Goal: Transaction & Acquisition: Purchase product/service

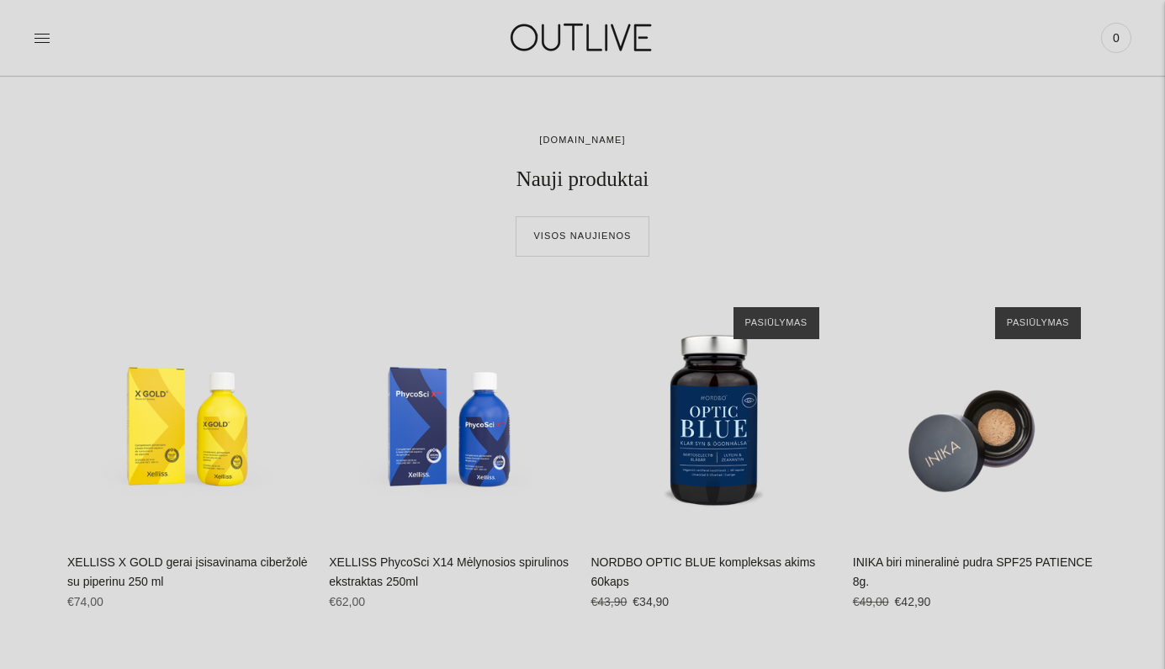
scroll to position [580, 0]
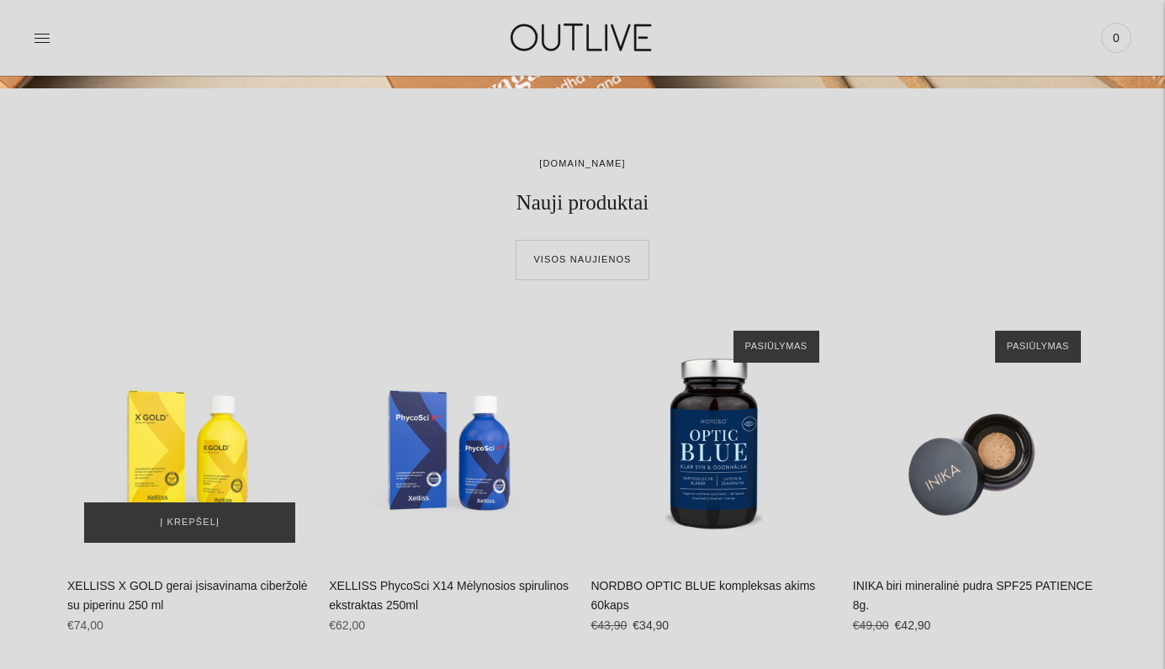
click at [238, 452] on div "XELLISS X GOLD gerai įsisavinama ciberžolė su piperinu 250 ml\a" at bounding box center [189, 436] width 245 height 245
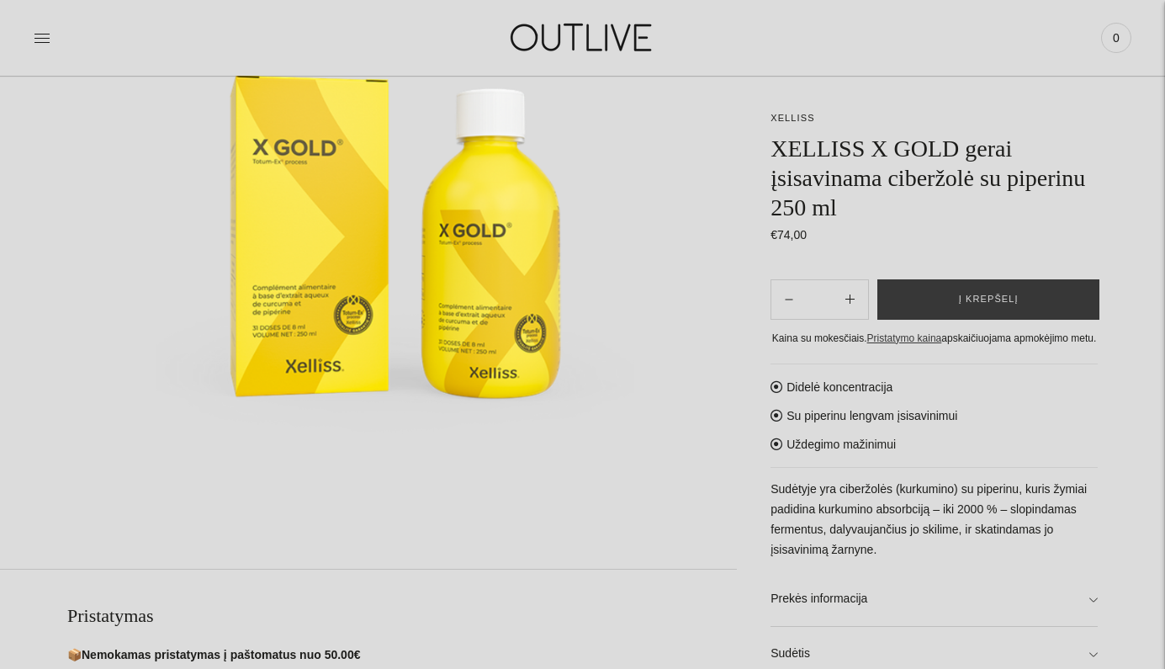
scroll to position [309, 0]
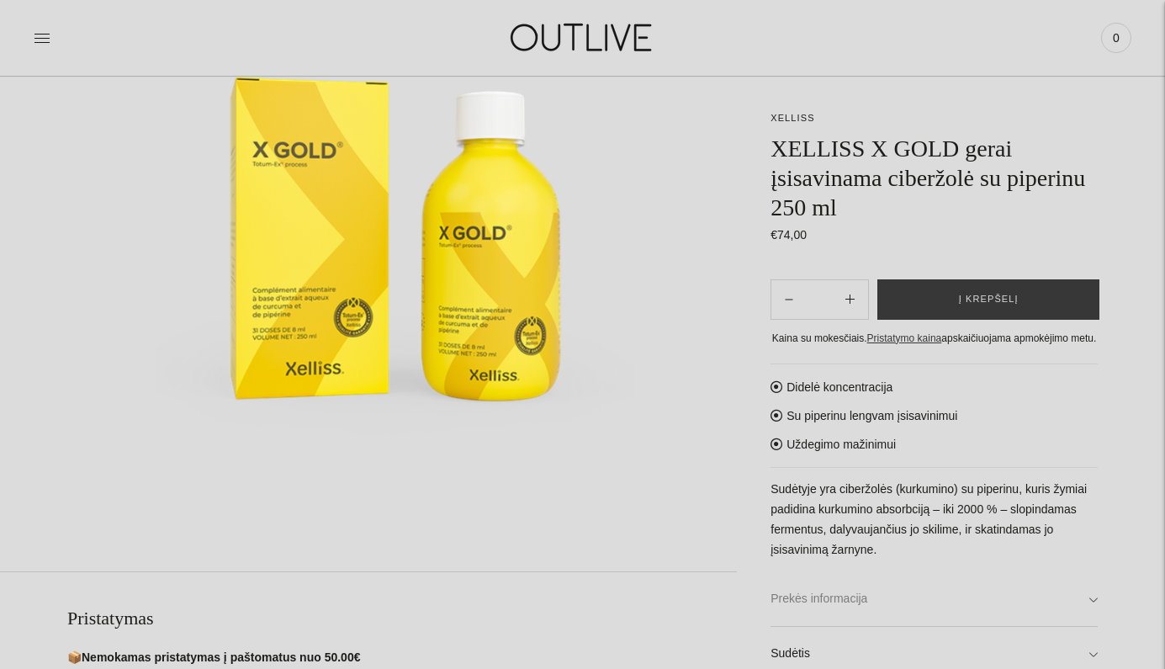
click at [1087, 618] on link "Prekės informacija" at bounding box center [934, 599] width 327 height 54
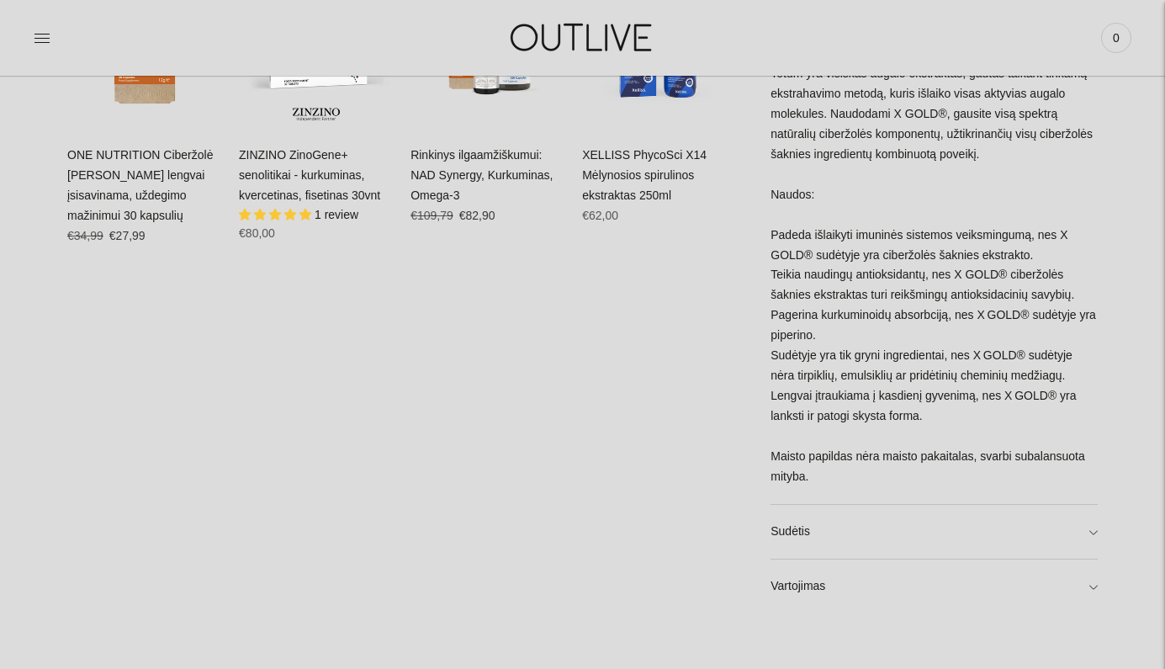
scroll to position [1241, 0]
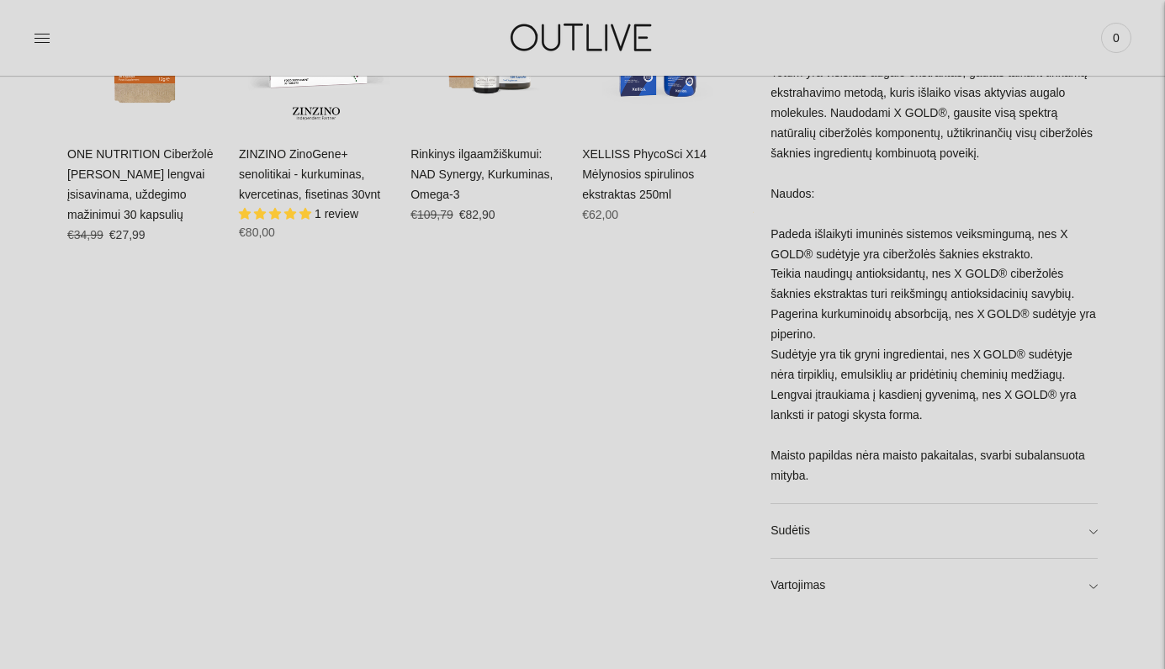
click at [961, 531] on link "Sudėtis" at bounding box center [934, 531] width 327 height 54
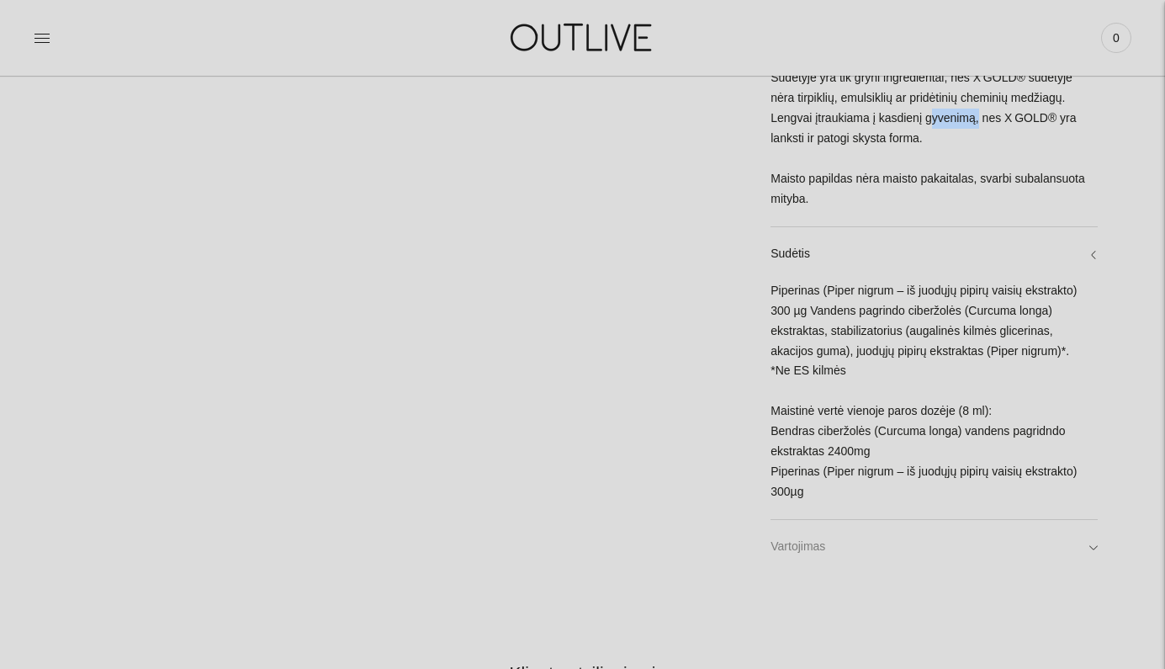
scroll to position [1510, 0]
click at [946, 548] on link "Vartojimas" at bounding box center [934, 547] width 327 height 54
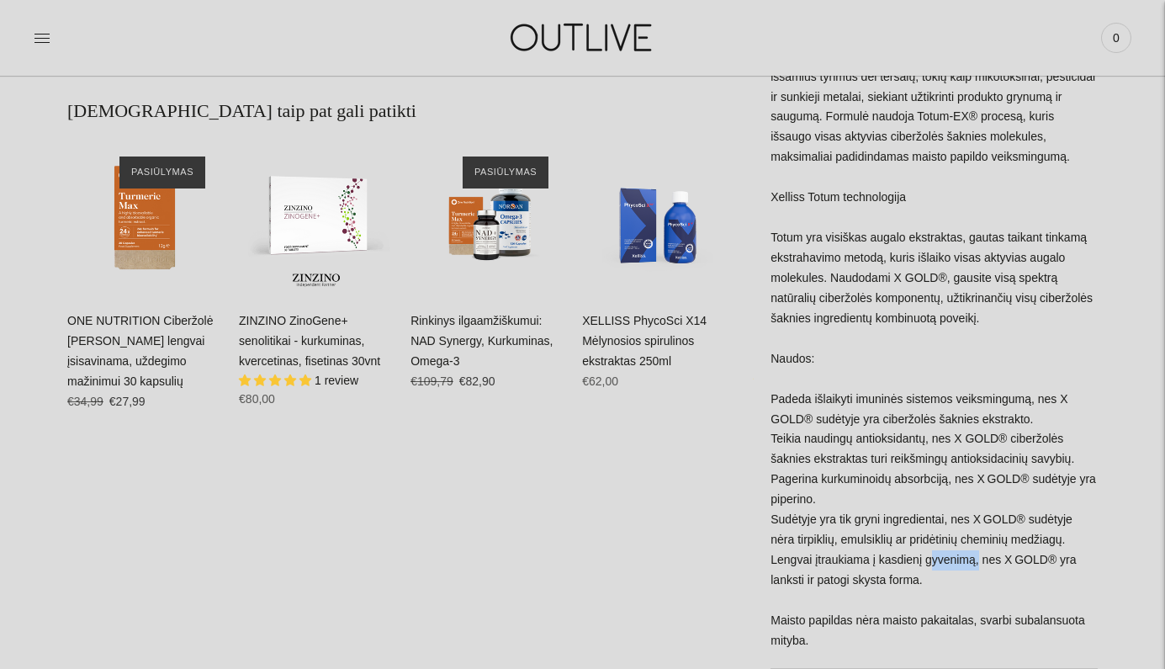
scroll to position [1076, 0]
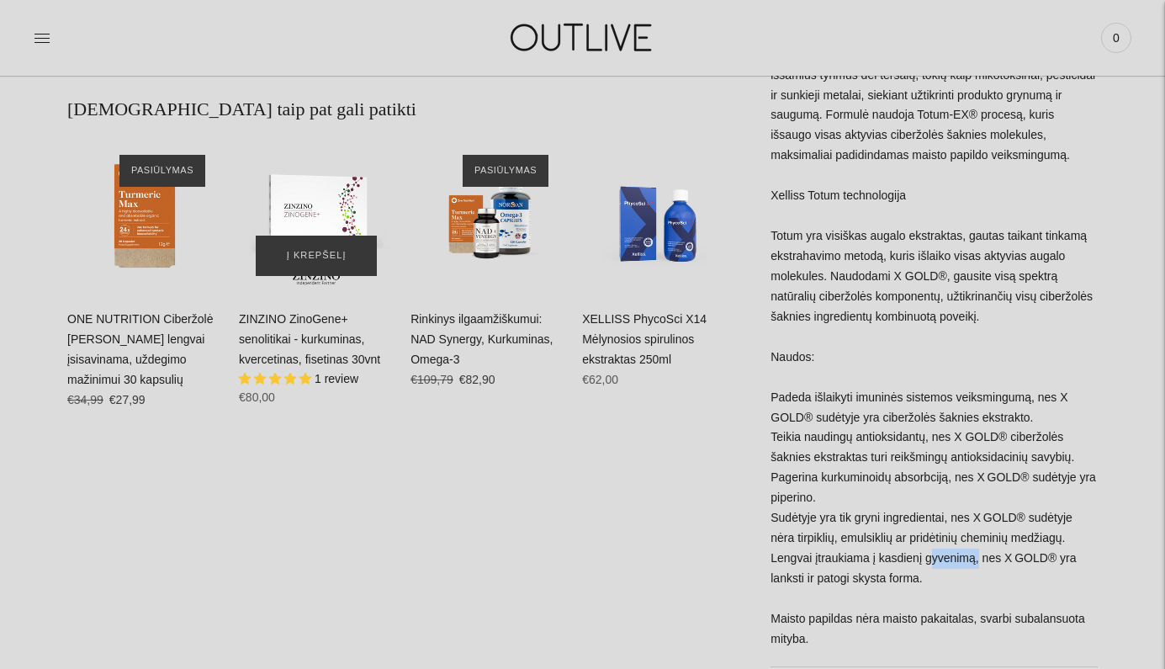
click at [343, 208] on img "ZINZINO ZinoGene+ senolitikai - kurkuminas, kvercetinas, fisetinas 30vnt\a" at bounding box center [316, 215] width 155 height 155
click at [159, 348] on link "ONE NUTRITION Ciberžolė Max Kurkuminas lengvai įsisavinama, uždegimo mažinimui …" at bounding box center [140, 349] width 146 height 74
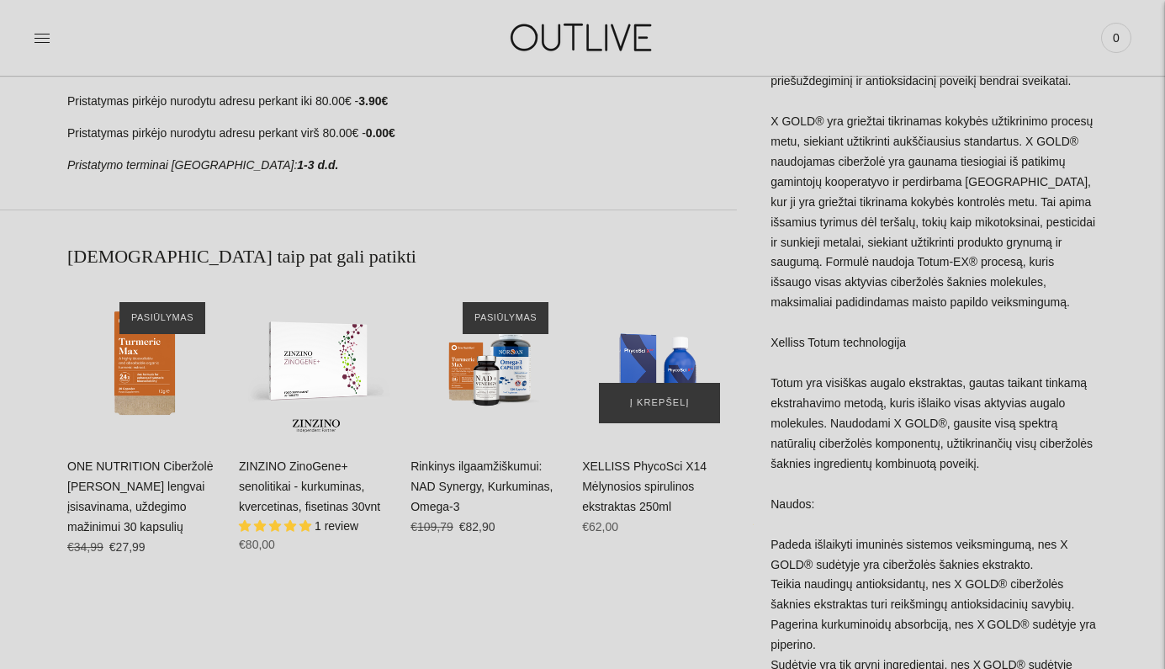
scroll to position [935, 0]
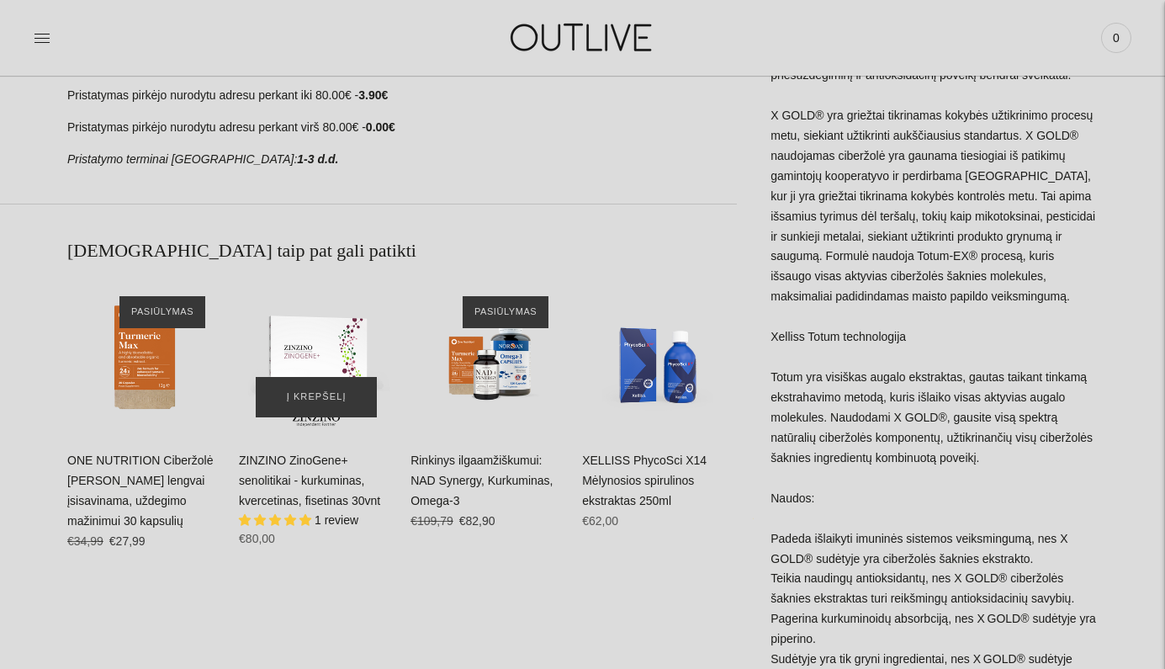
click at [342, 347] on img "ZINZINO ZinoGene+ senolitikai - kurkuminas, kvercetinas, fisetinas 30vnt\a" at bounding box center [316, 356] width 155 height 155
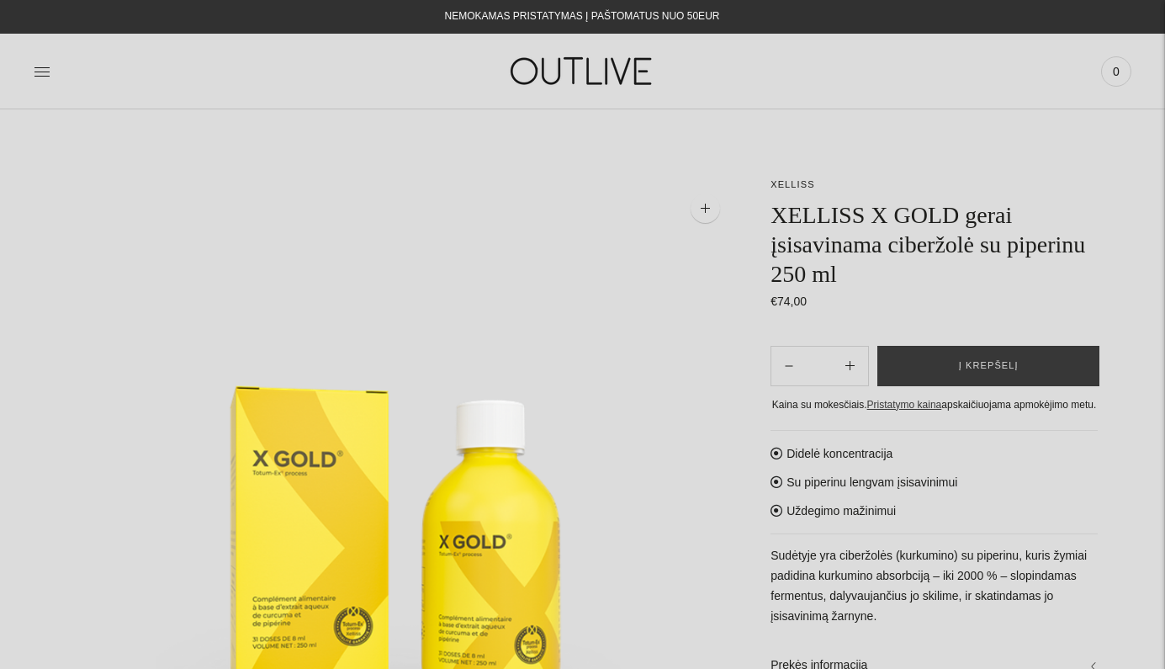
scroll to position [0, 0]
click at [55, 67] on div at bounding box center [217, 71] width 366 height 58
click at [44, 70] on icon at bounding box center [42, 71] width 17 height 17
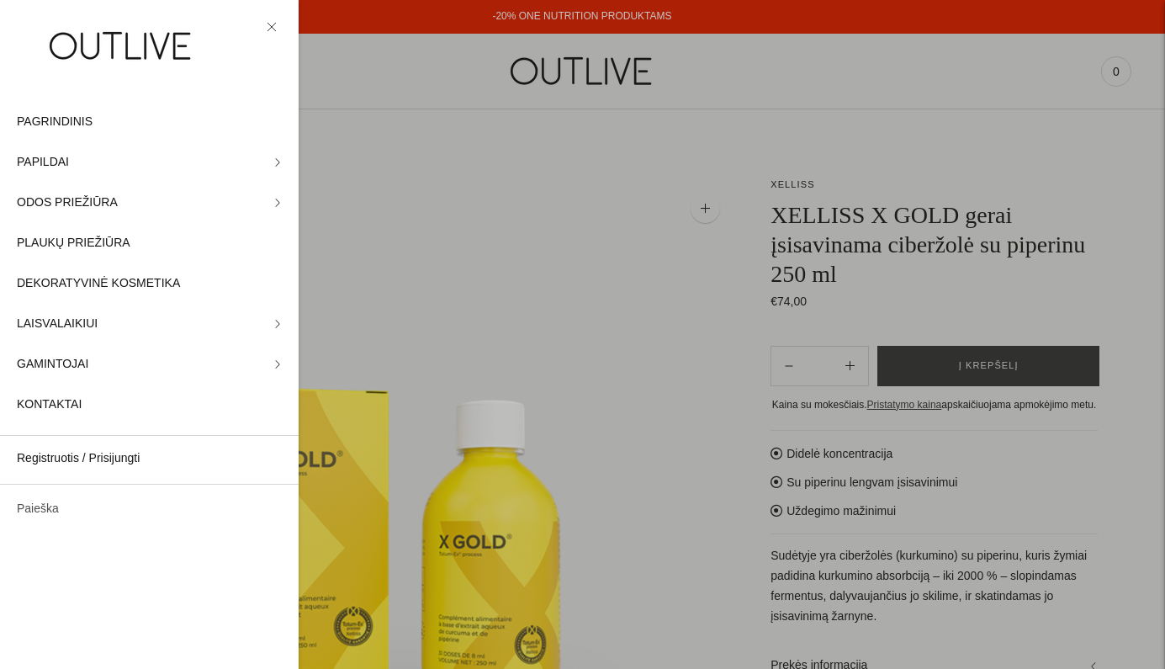
click at [56, 509] on link "Paieška" at bounding box center [149, 509] width 299 height 40
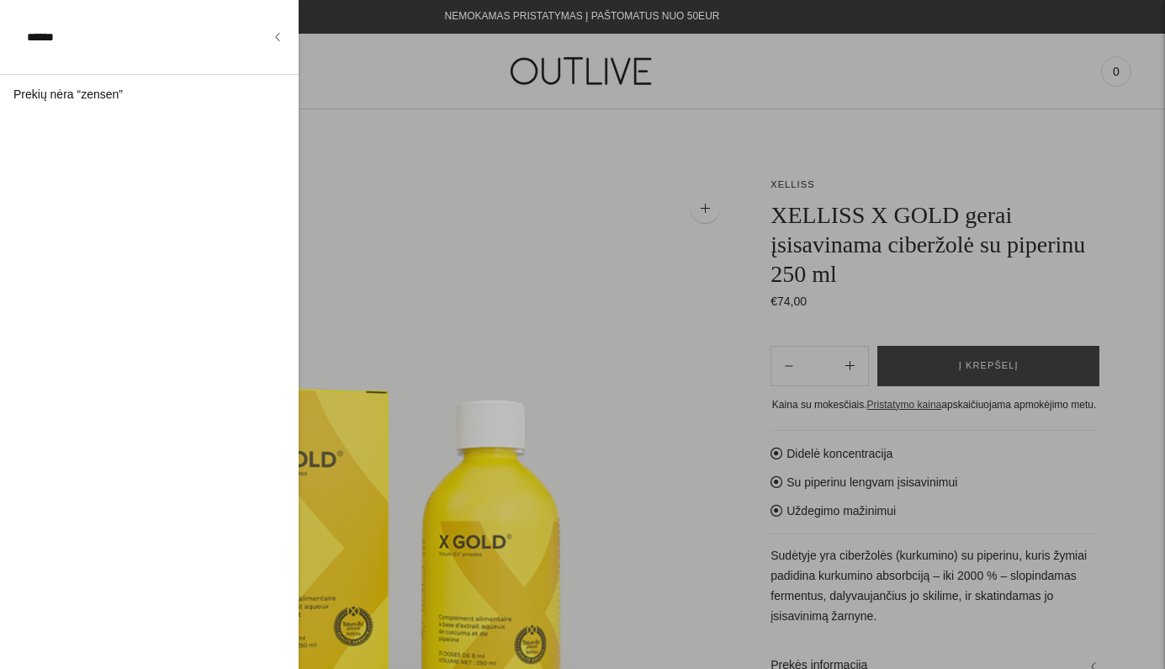
type input "******"
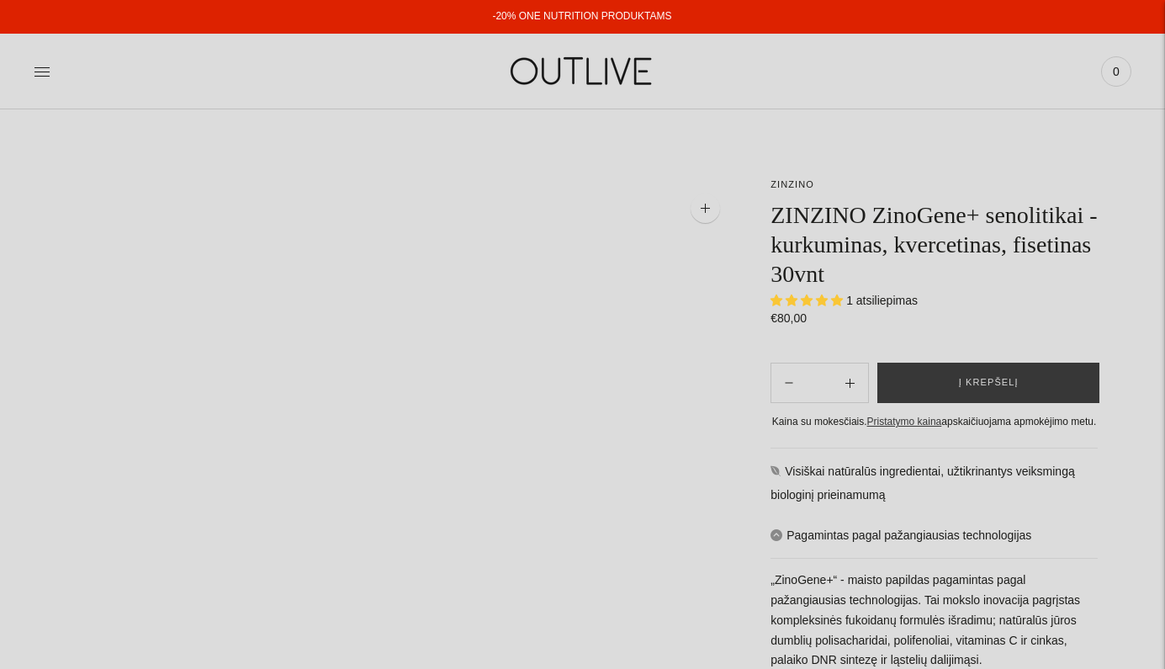
select select "**********"
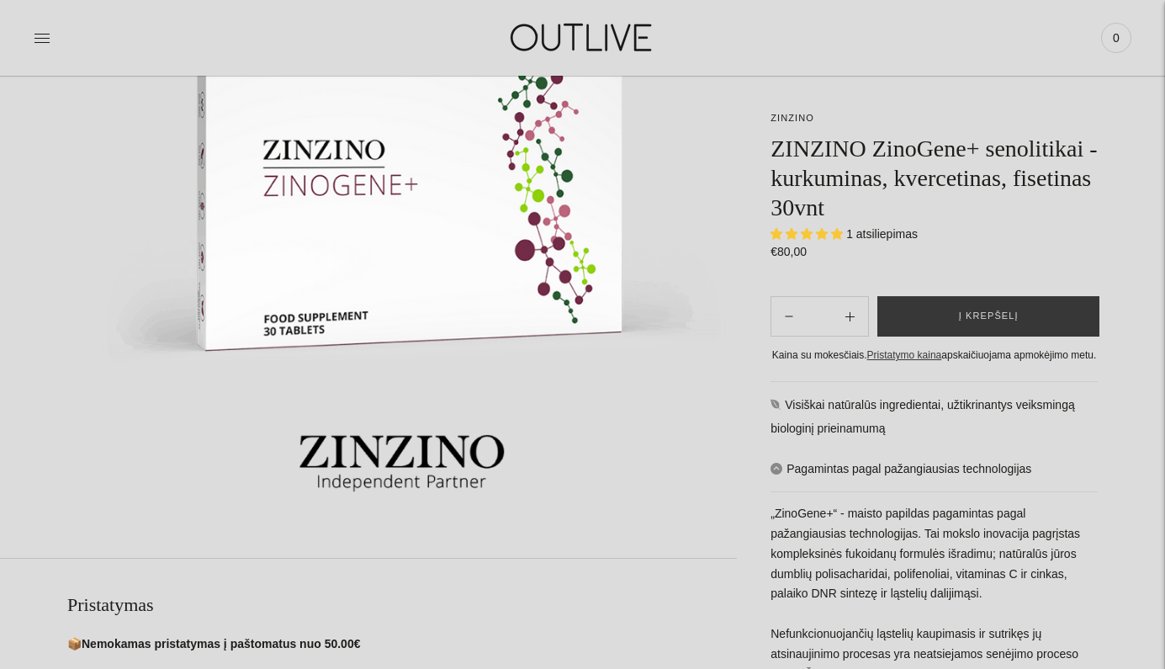
scroll to position [298, 0]
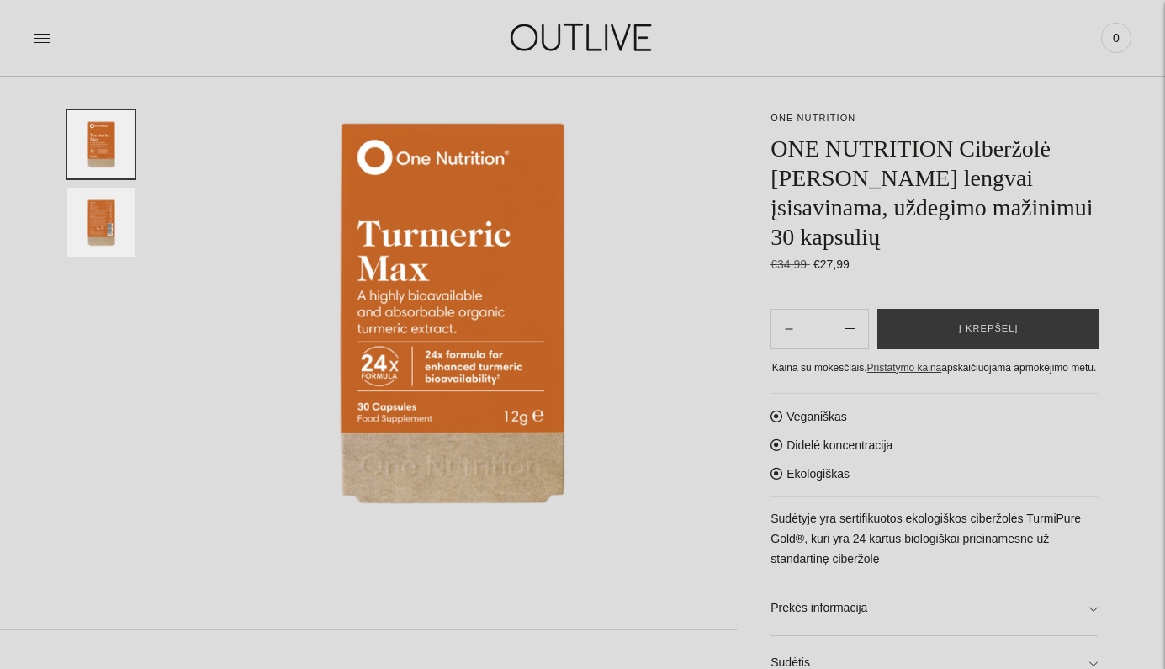
scroll to position [151, 0]
click at [115, 226] on img "Translation missing: en.general.accessibility.image_thumbail" at bounding box center [100, 222] width 67 height 68
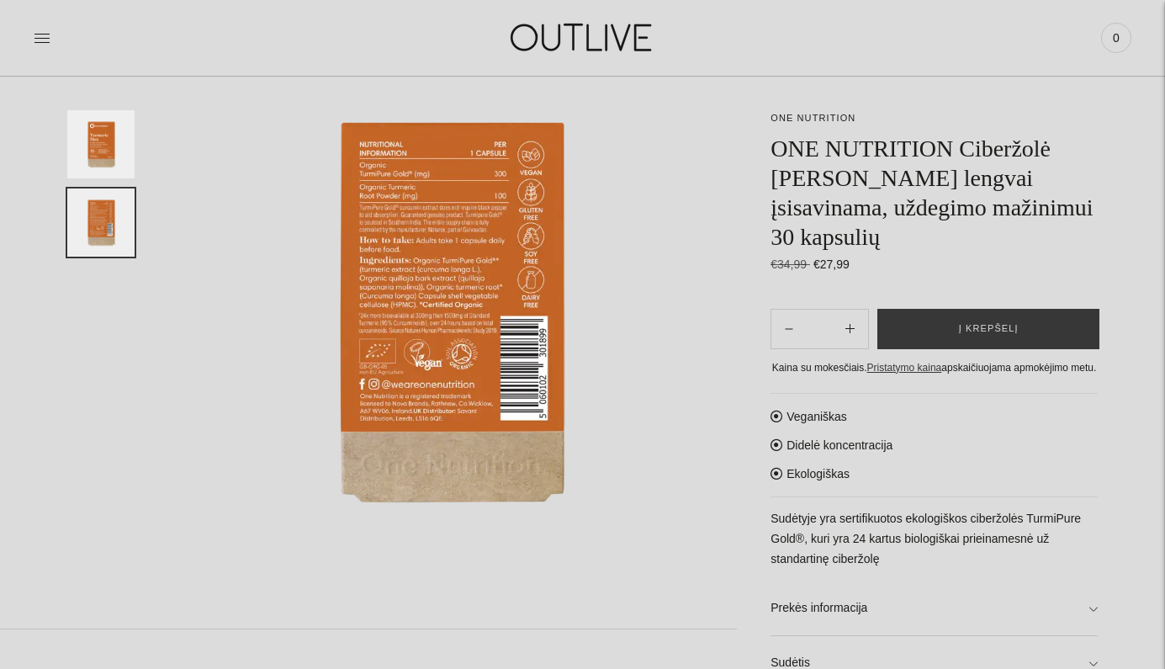
click at [114, 147] on img "Translation missing: en.general.accessibility.image_thumbail" at bounding box center [100, 144] width 67 height 68
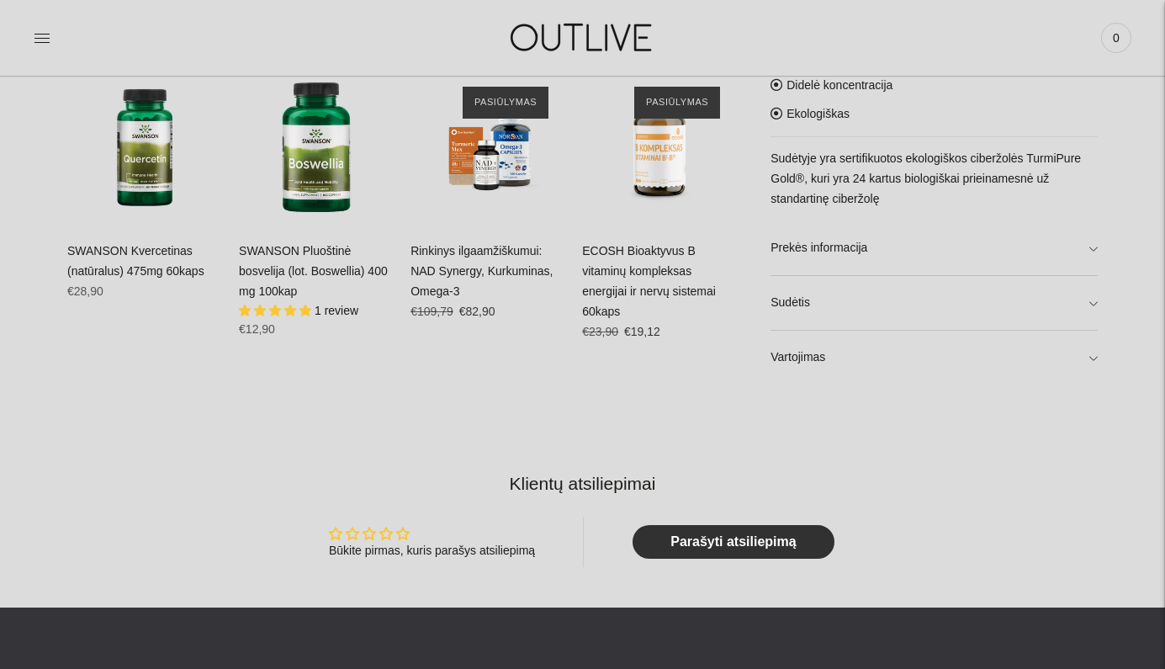
scroll to position [1037, 0]
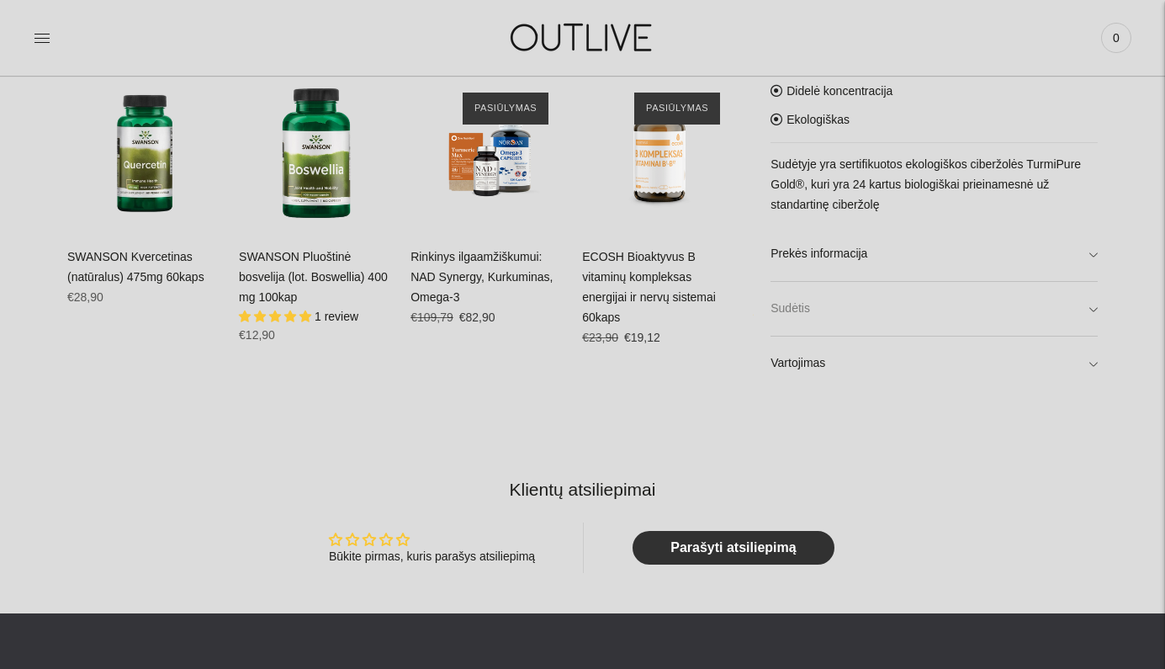
click at [1078, 309] on link "Sudėtis" at bounding box center [934, 309] width 327 height 54
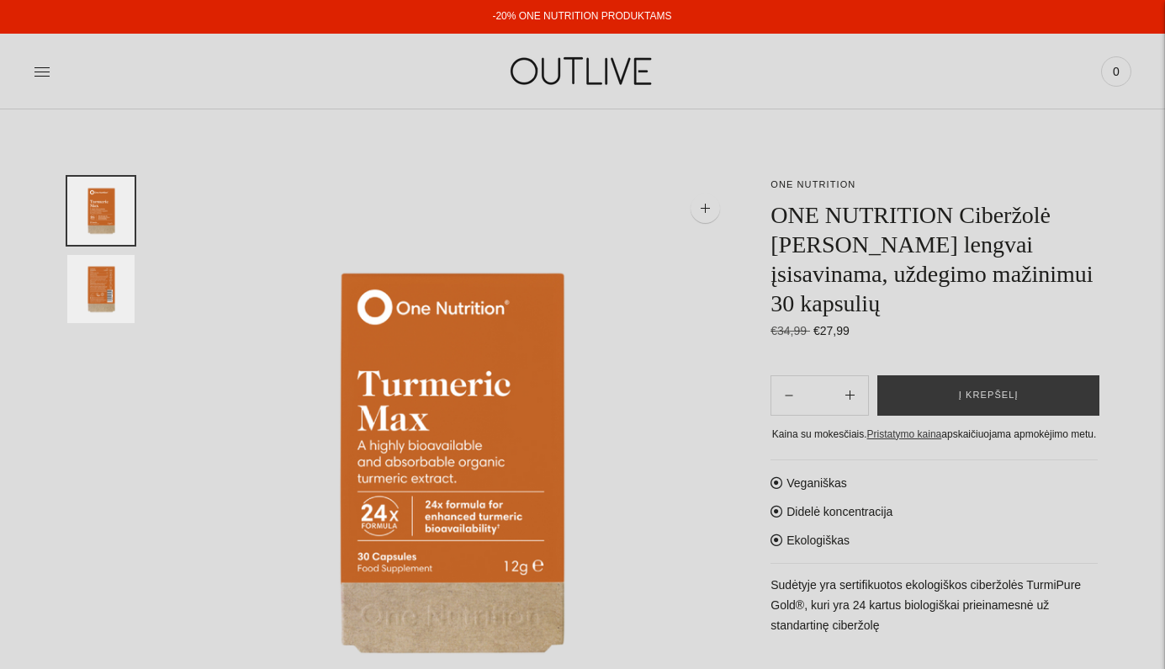
scroll to position [0, 0]
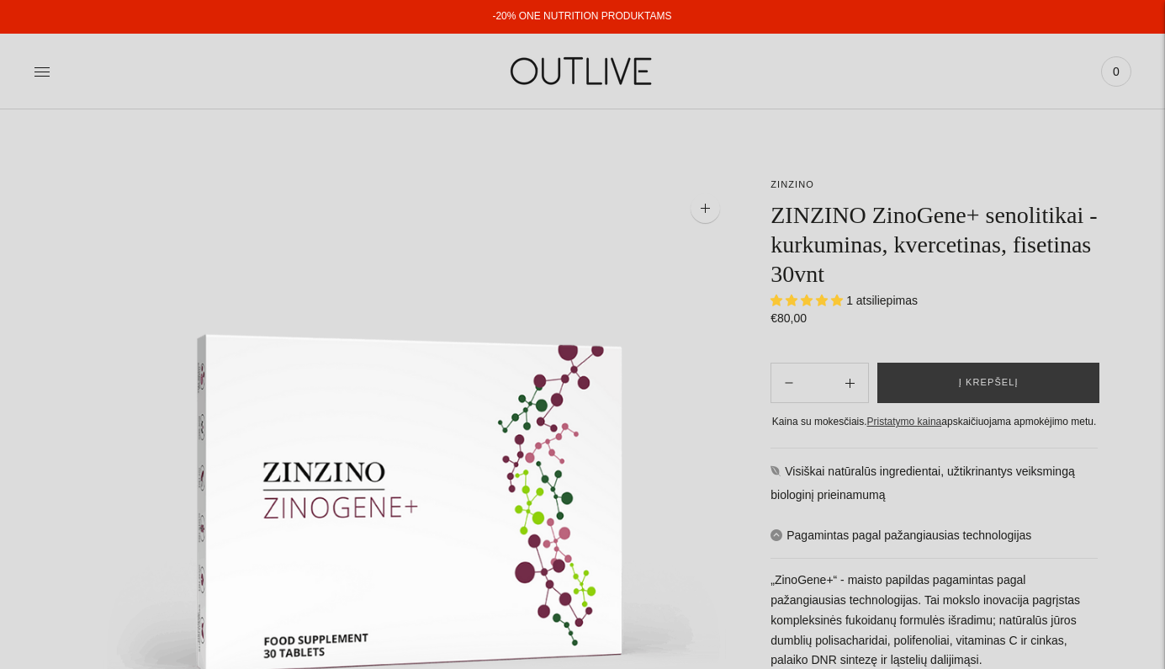
select select "**********"
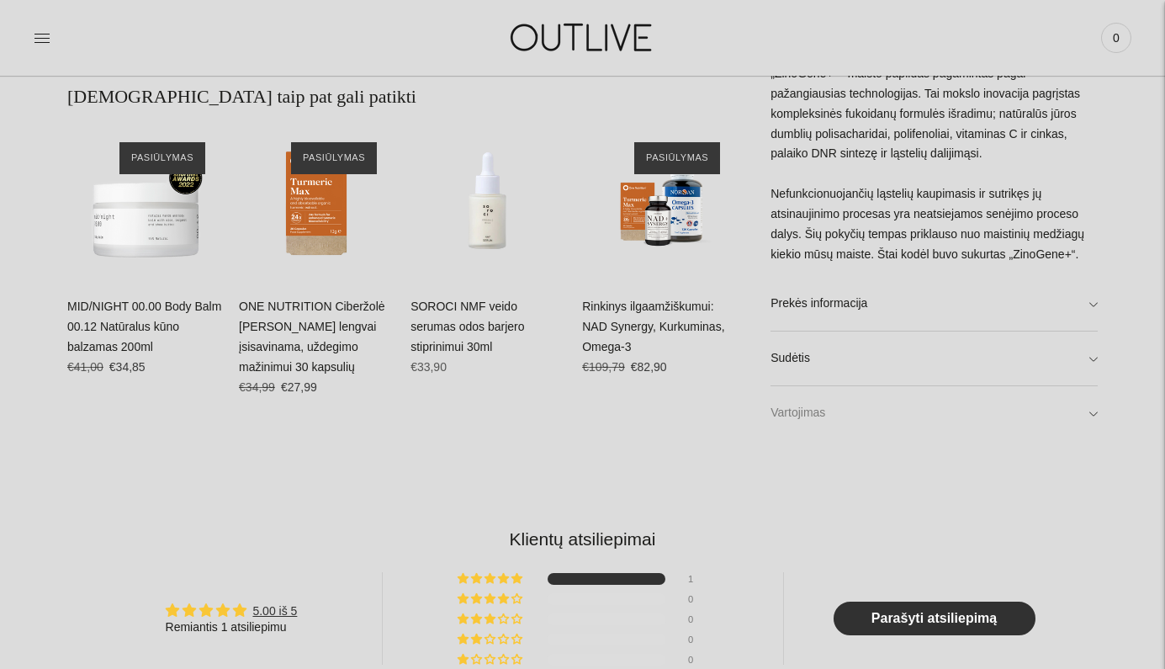
scroll to position [1115, 0]
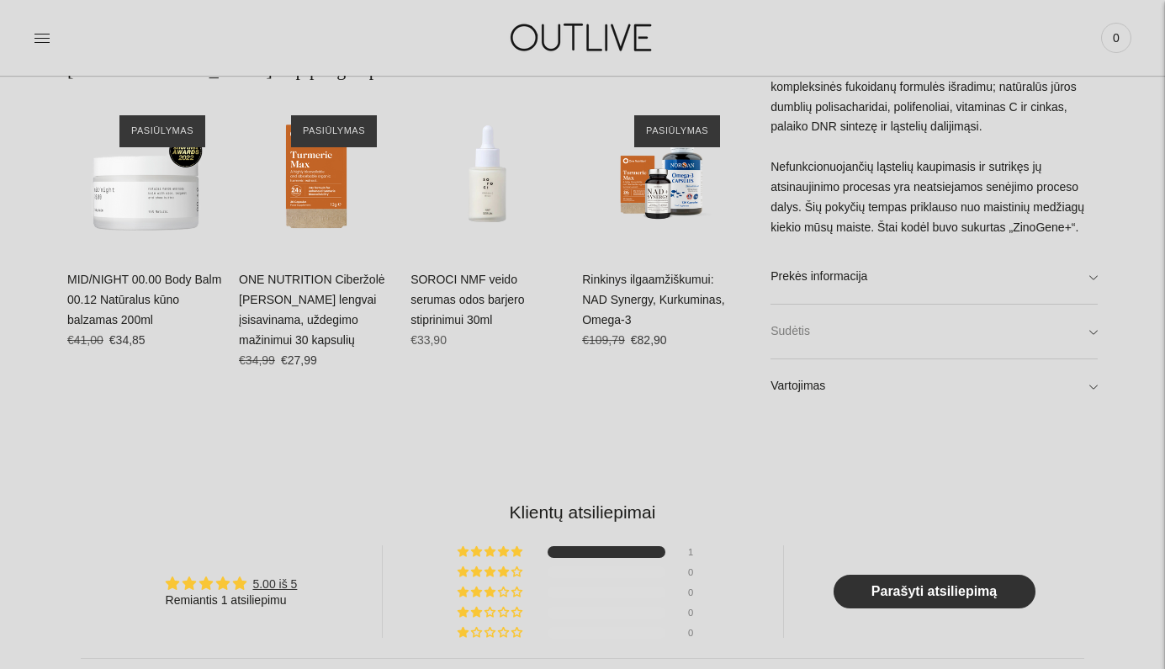
click at [1097, 326] on link "Sudėtis" at bounding box center [934, 332] width 327 height 54
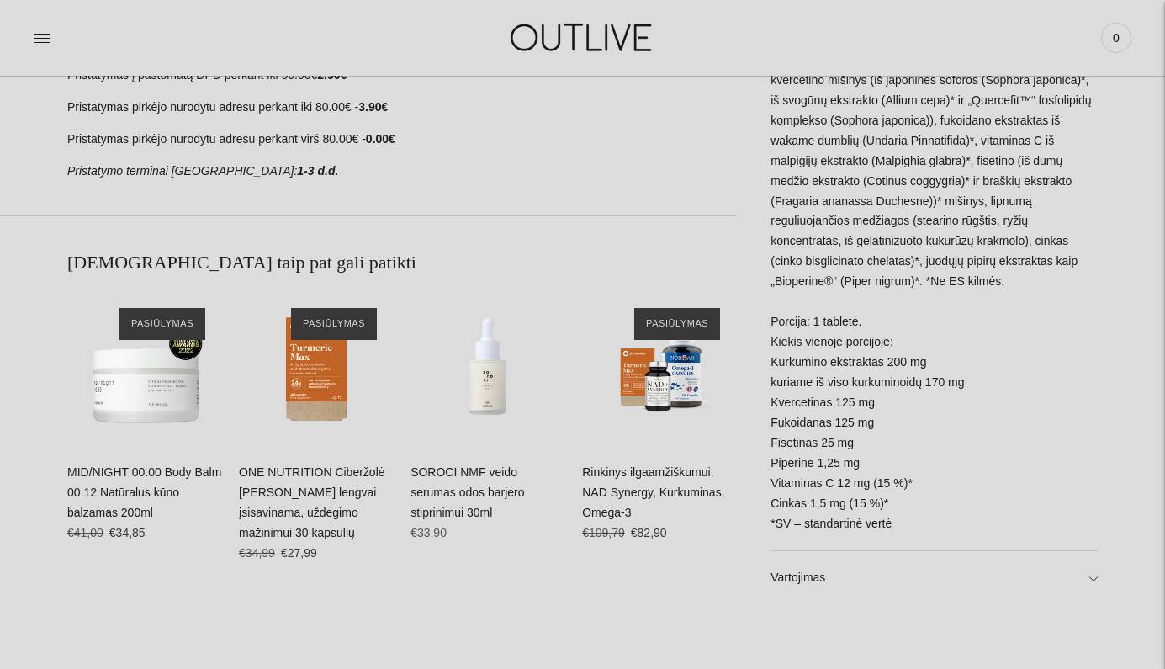
scroll to position [915, 0]
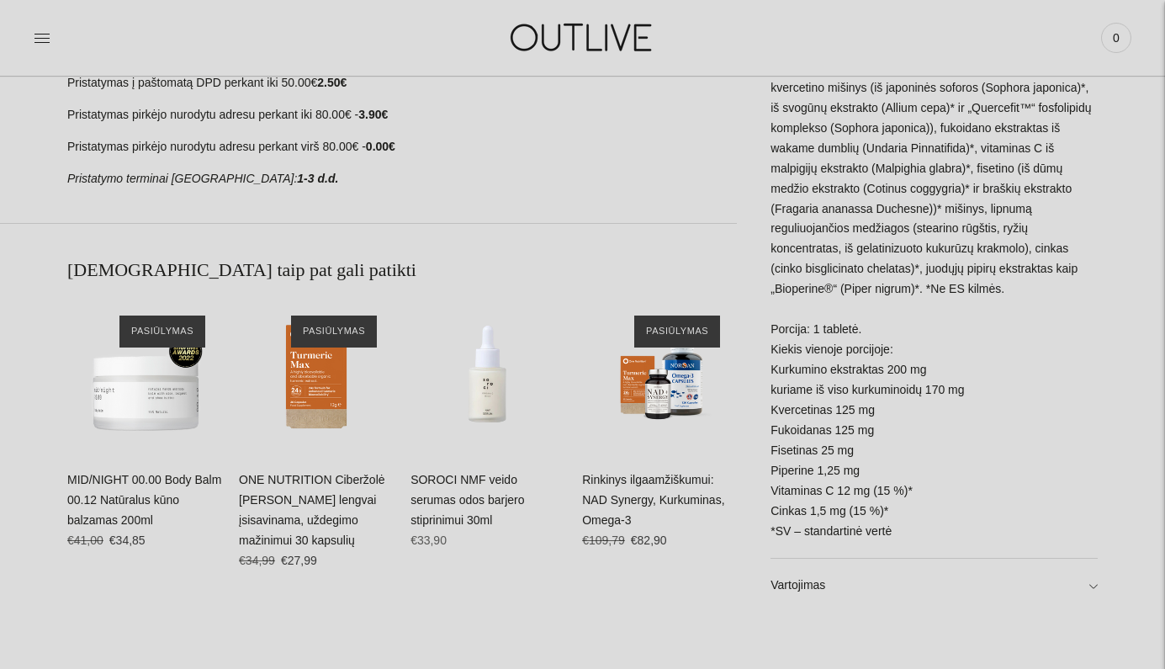
click at [847, 329] on div "Užpildas (sorbitolis), kurkumino ekstraktas (Curcuma longa)*, kvercetino mišiny…" at bounding box center [934, 308] width 327 height 501
click at [850, 374] on div "Užpildas (sorbitolis), kurkumino ekstraktas (Curcuma longa)*, kvercetino mišiny…" at bounding box center [934, 308] width 327 height 501
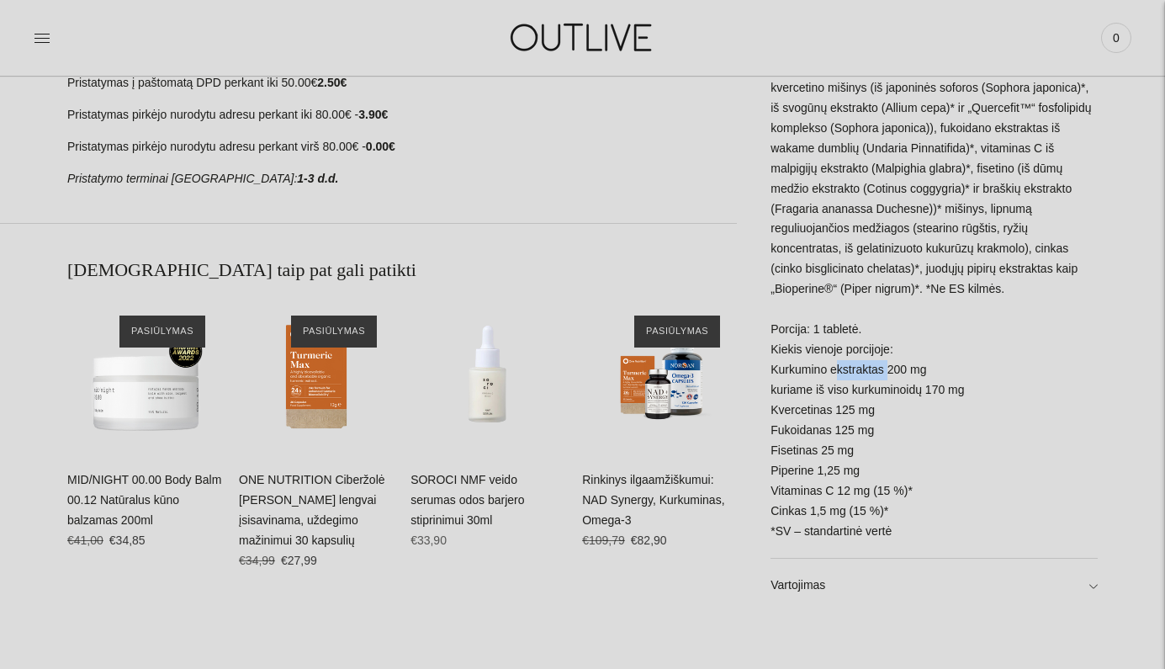
click at [850, 374] on div "Užpildas (sorbitolis), kurkumino ekstraktas (Curcuma longa)*, kvercetino mišiny…" at bounding box center [934, 308] width 327 height 501
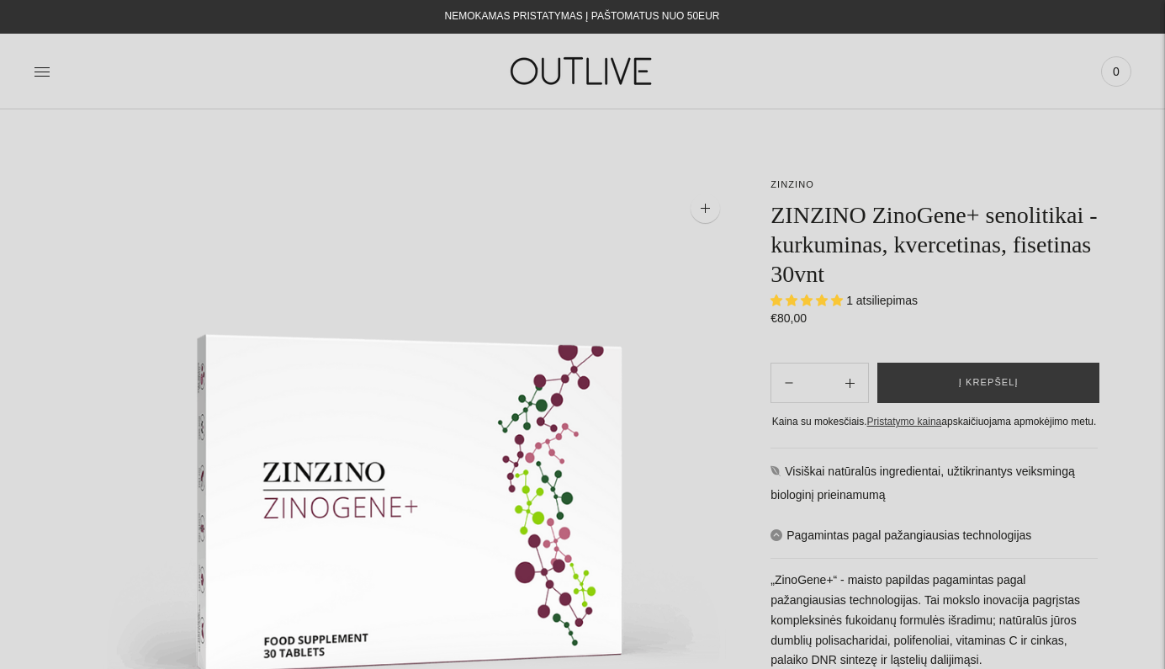
scroll to position [0, 0]
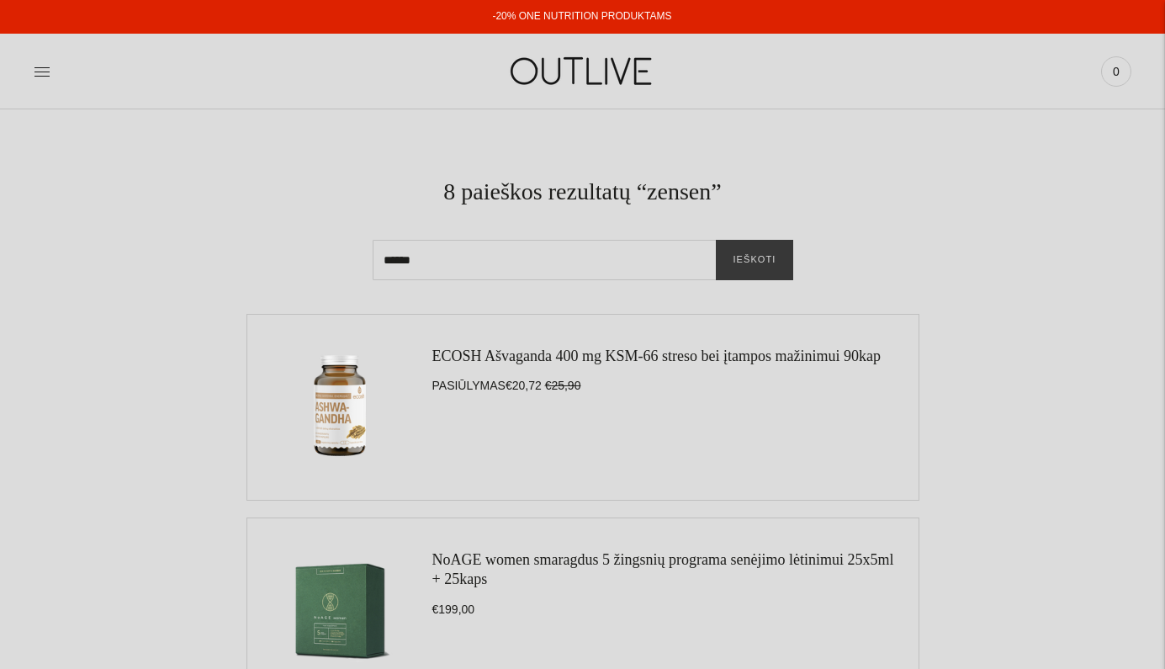
click at [543, 358] on link "ECOSH Ašvaganda 400 mg KSM-66 streso bei įtampos mažinimui 90kap" at bounding box center [656, 355] width 448 height 17
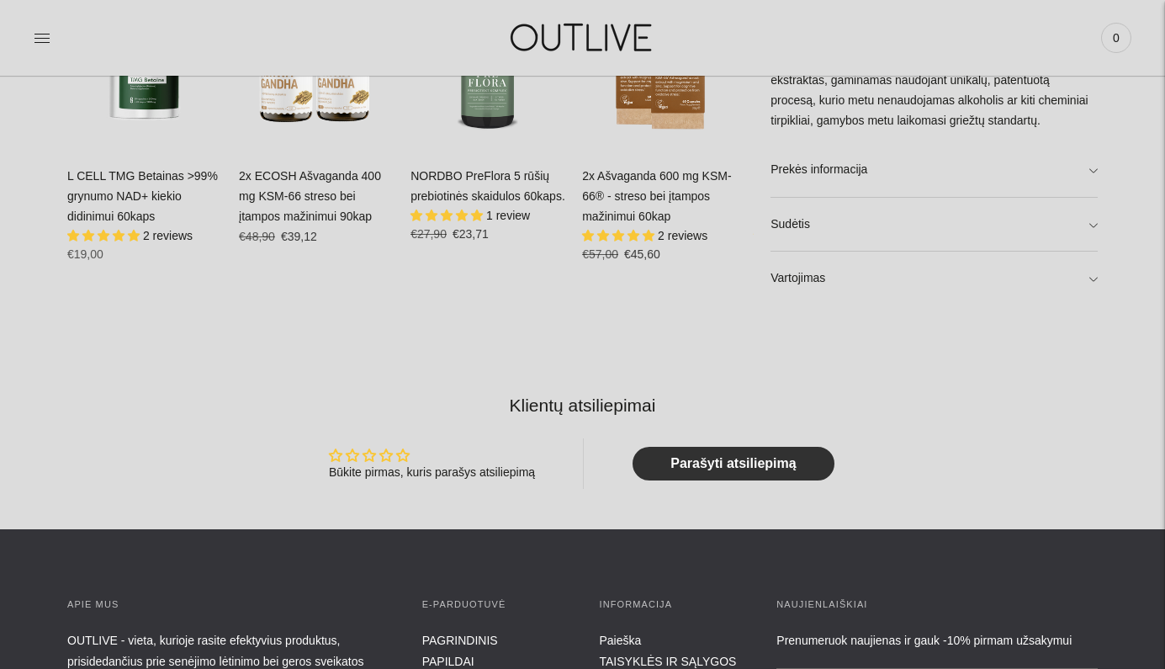
scroll to position [1220, 0]
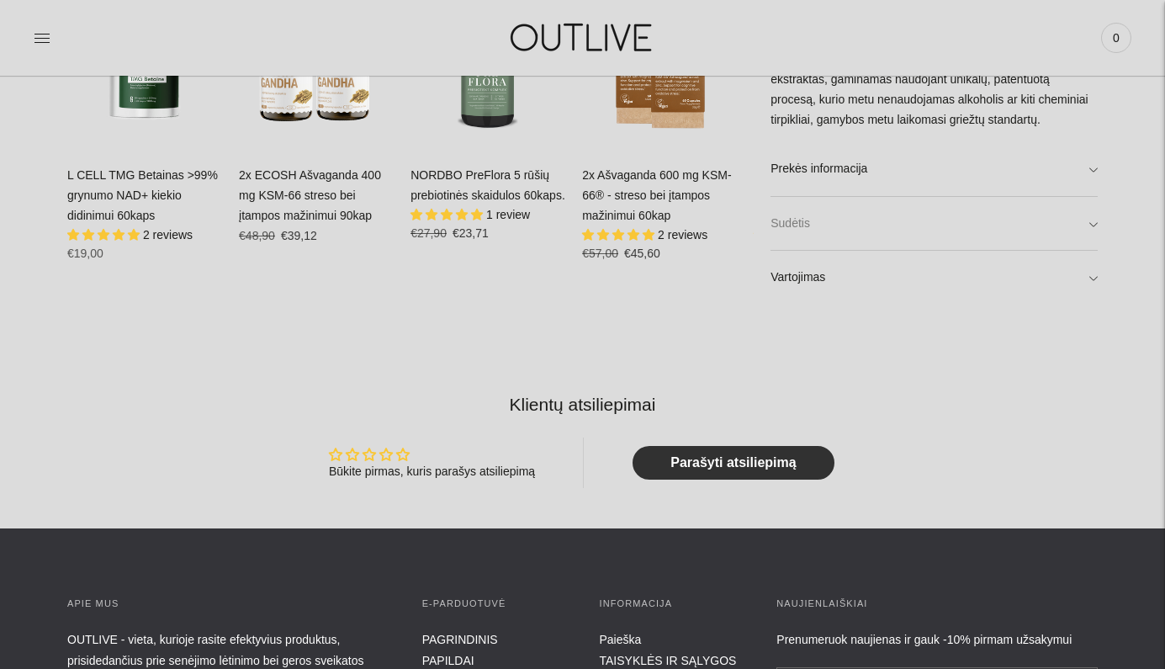
click at [990, 216] on link "Sudėtis" at bounding box center [934, 224] width 327 height 54
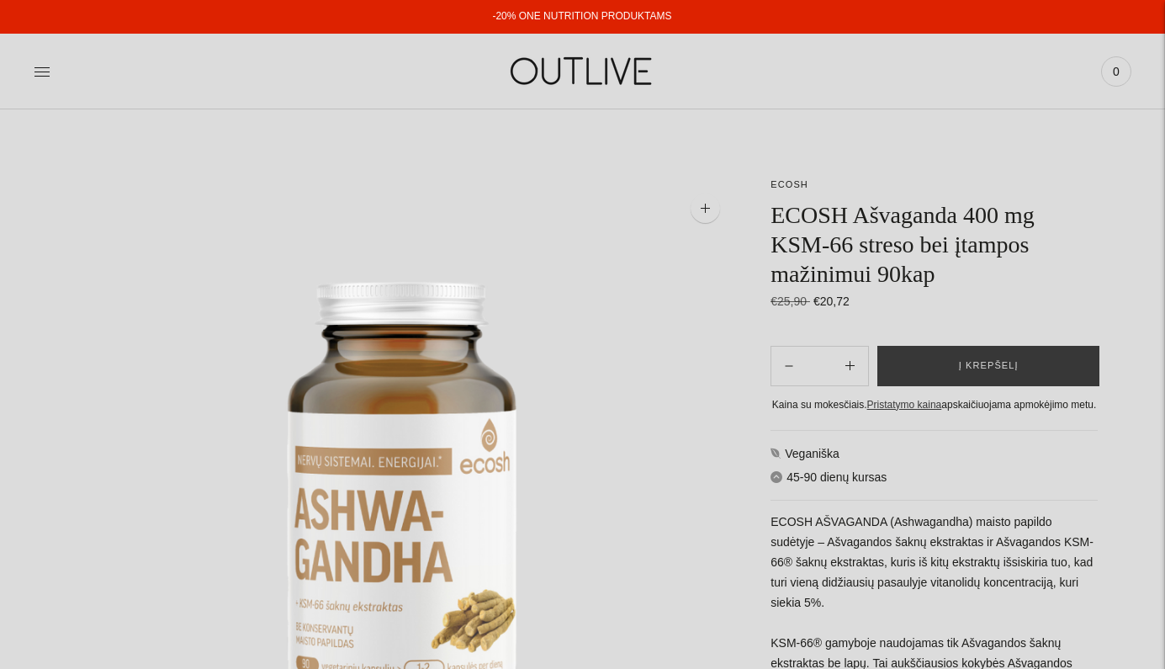
scroll to position [0, 0]
click at [43, 70] on icon at bounding box center [42, 71] width 17 height 17
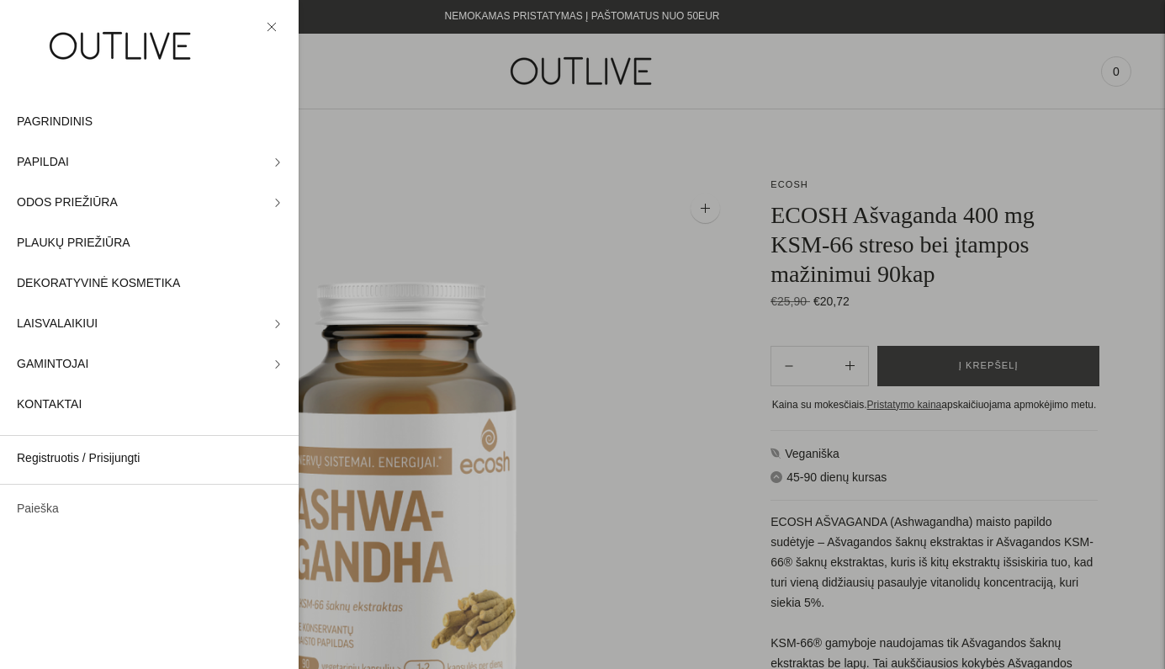
click at [51, 506] on link "Paieška" at bounding box center [149, 509] width 299 height 40
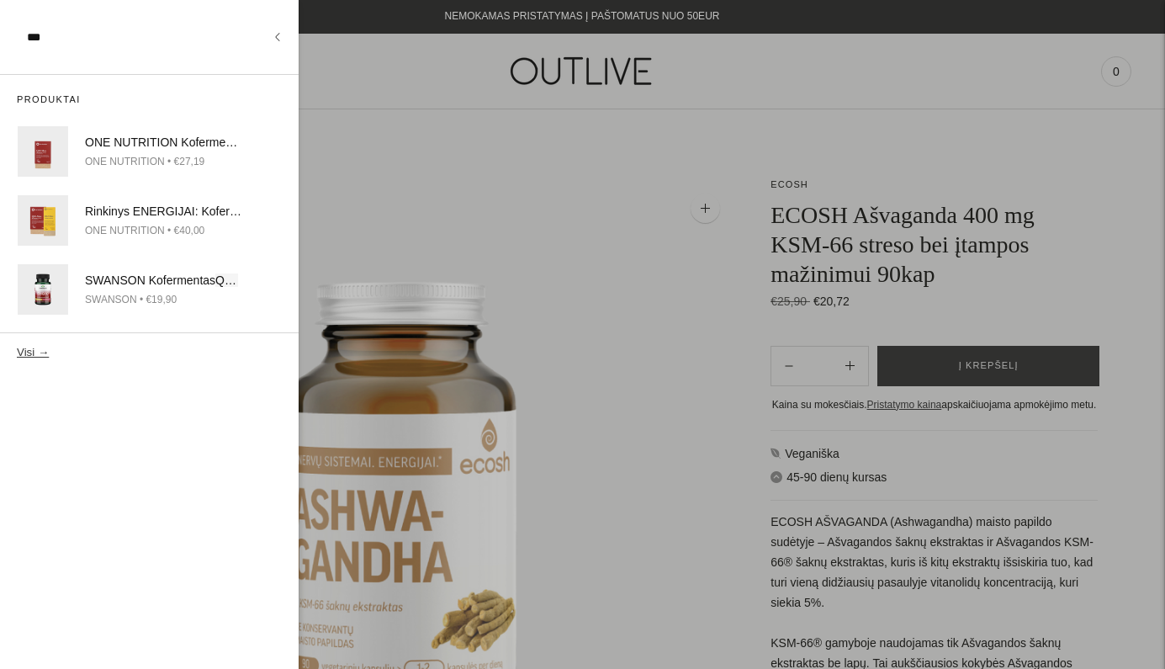
type input "***"
click at [30, 350] on button "Visi →" at bounding box center [33, 352] width 32 height 13
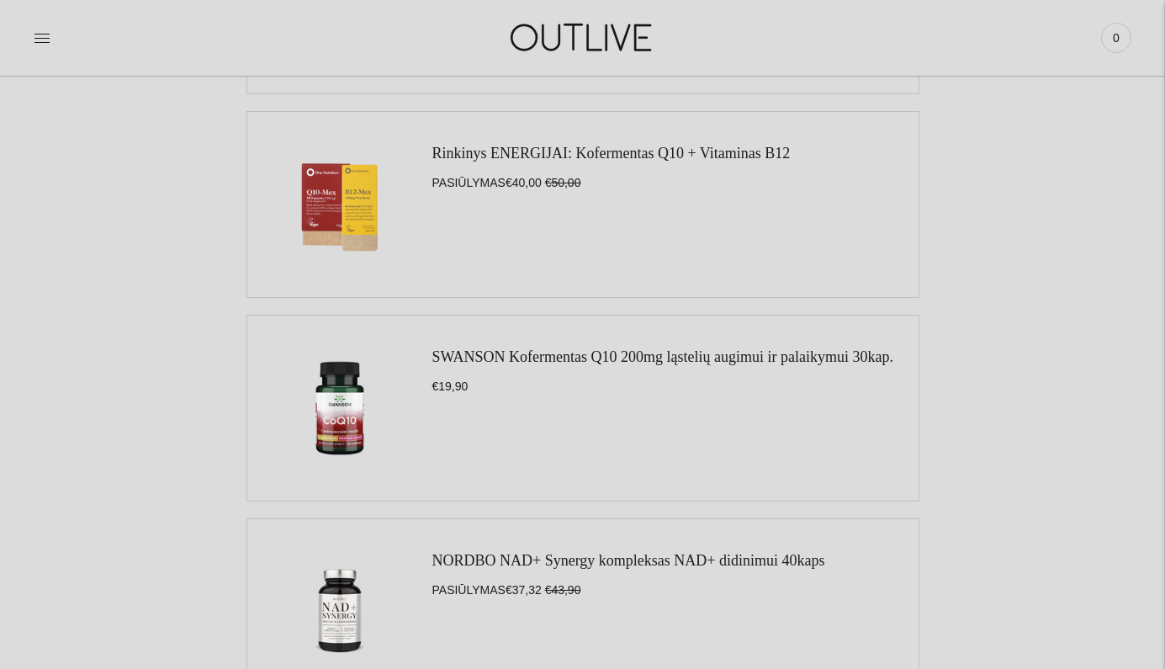
scroll to position [278, 0]
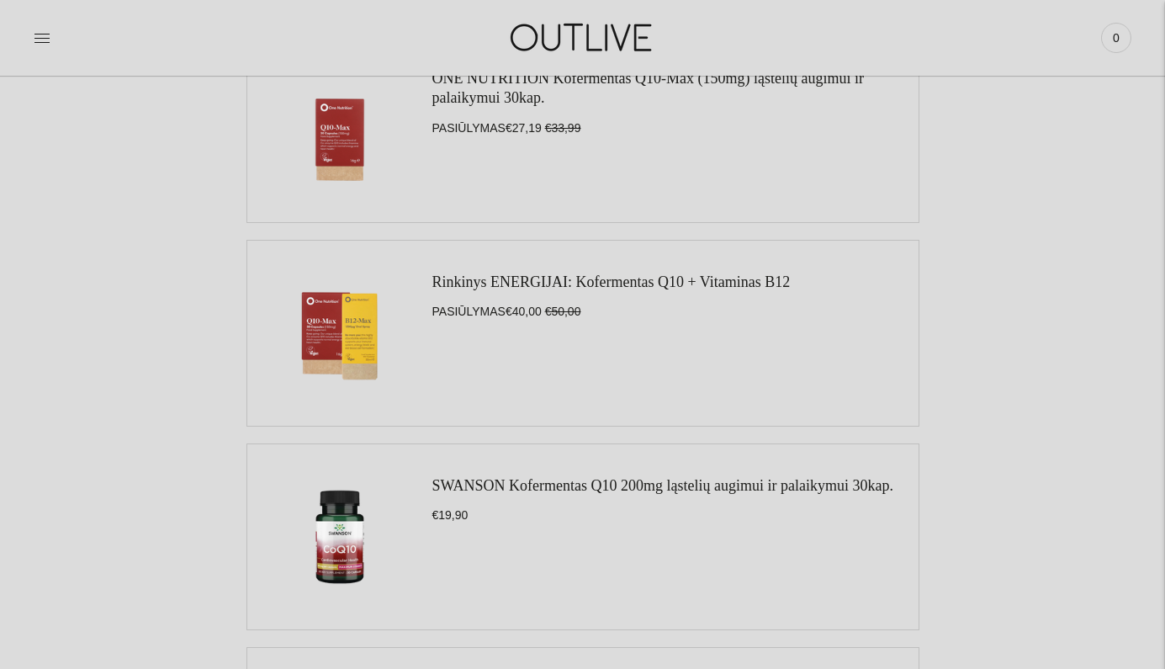
click at [544, 289] on link "Rinkinys ENERGIJAI: Kofermentas Q10 + Vitaminas B12" at bounding box center [611, 281] width 358 height 17
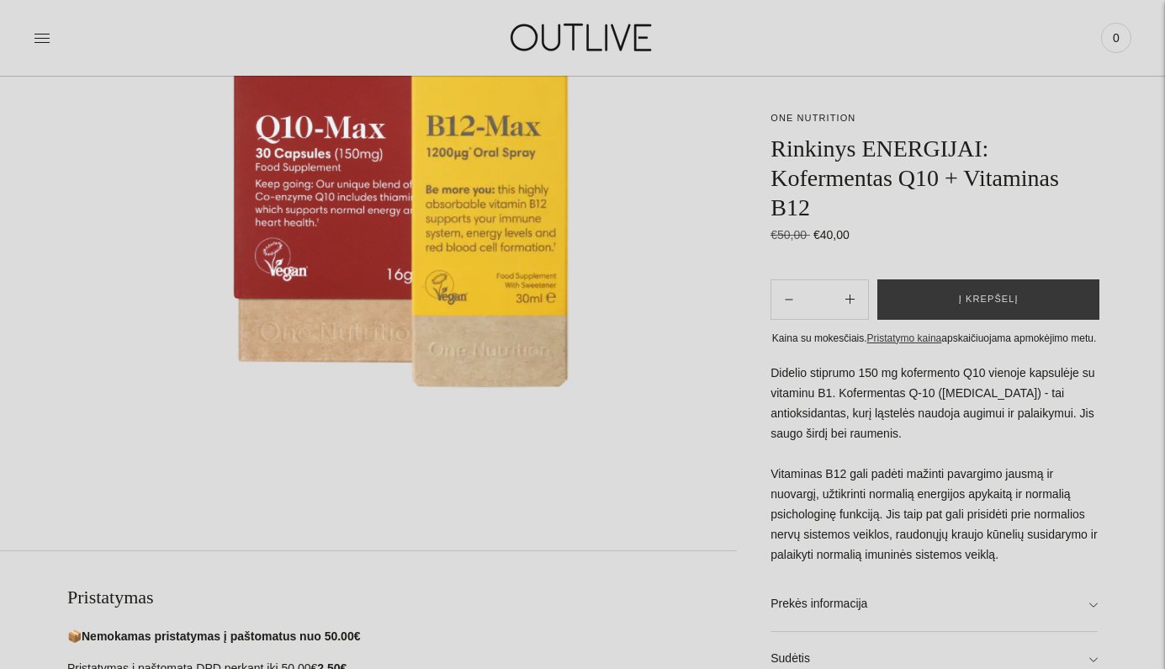
scroll to position [328, 0]
click at [970, 516] on p "Didelio stiprumo 150 mg kofermento Q10 vienoje kapsulėje su vitaminu B1. Koferm…" at bounding box center [934, 463] width 327 height 201
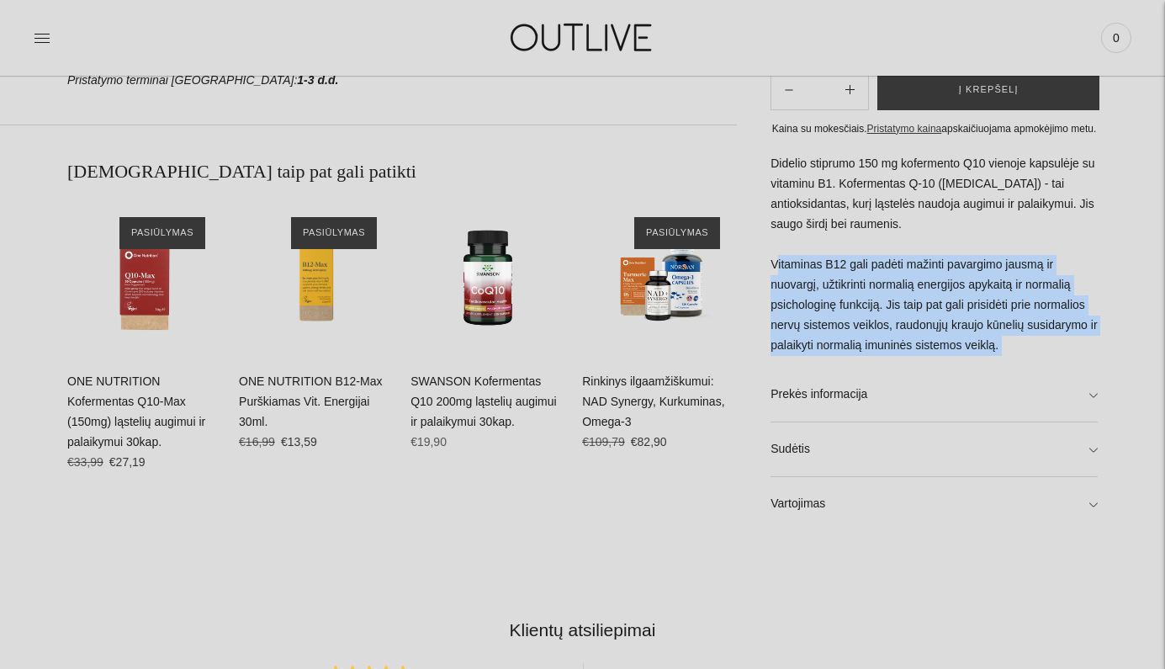
scroll to position [1015, 0]
click at [999, 451] on link "Sudėtis" at bounding box center [934, 448] width 327 height 54
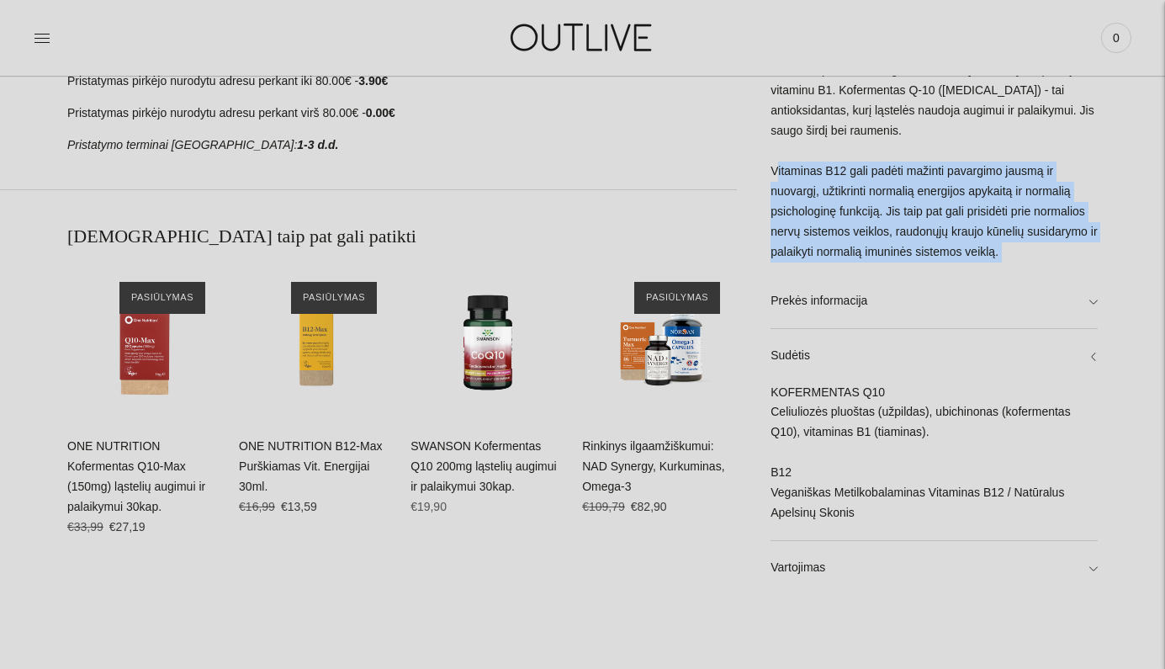
scroll to position [947, 0]
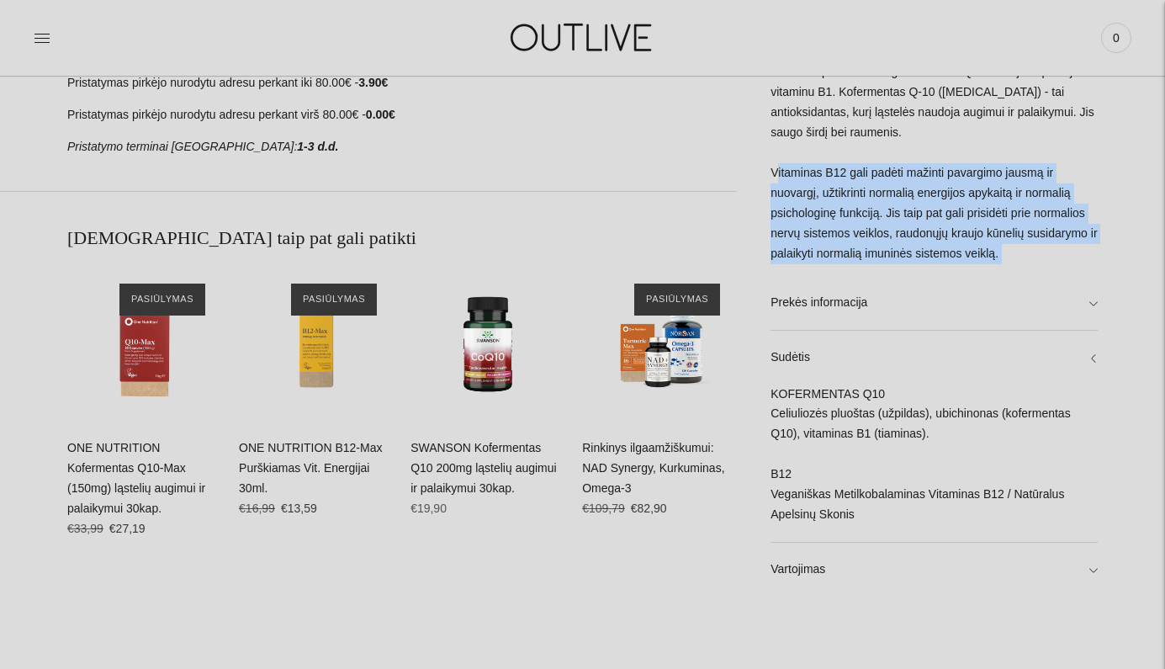
click at [119, 486] on link "ONE NUTRITION Kofermentas Q10-Max (150mg) ląstelių augimui ir palaikymui 30kap." at bounding box center [136, 478] width 138 height 74
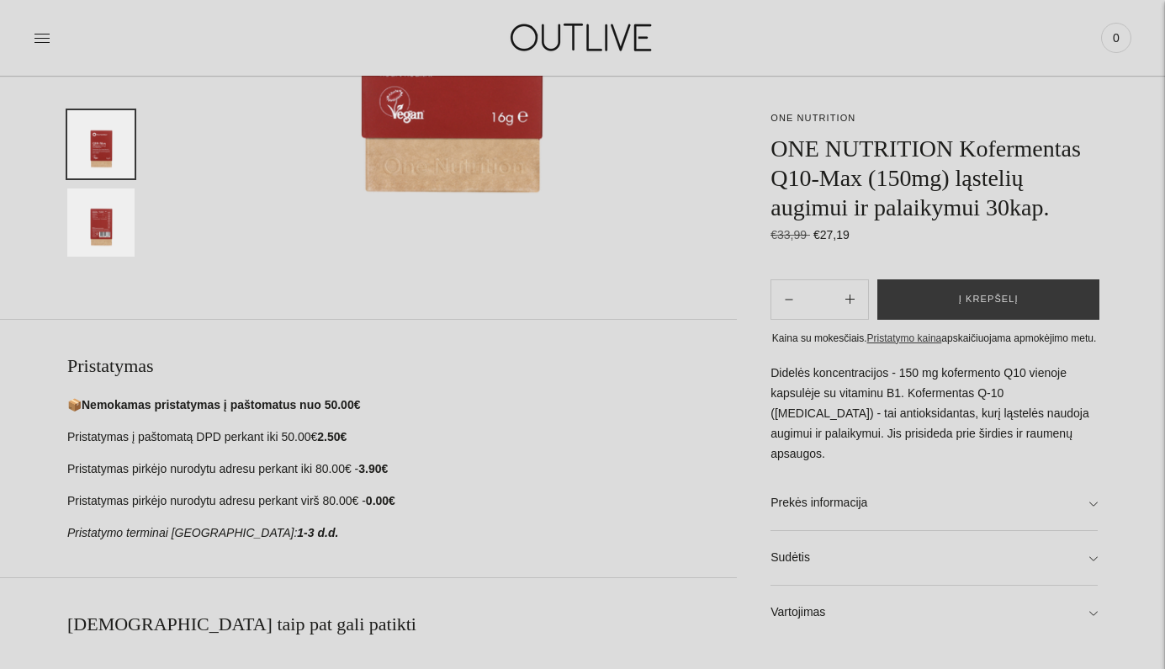
scroll to position [463, 0]
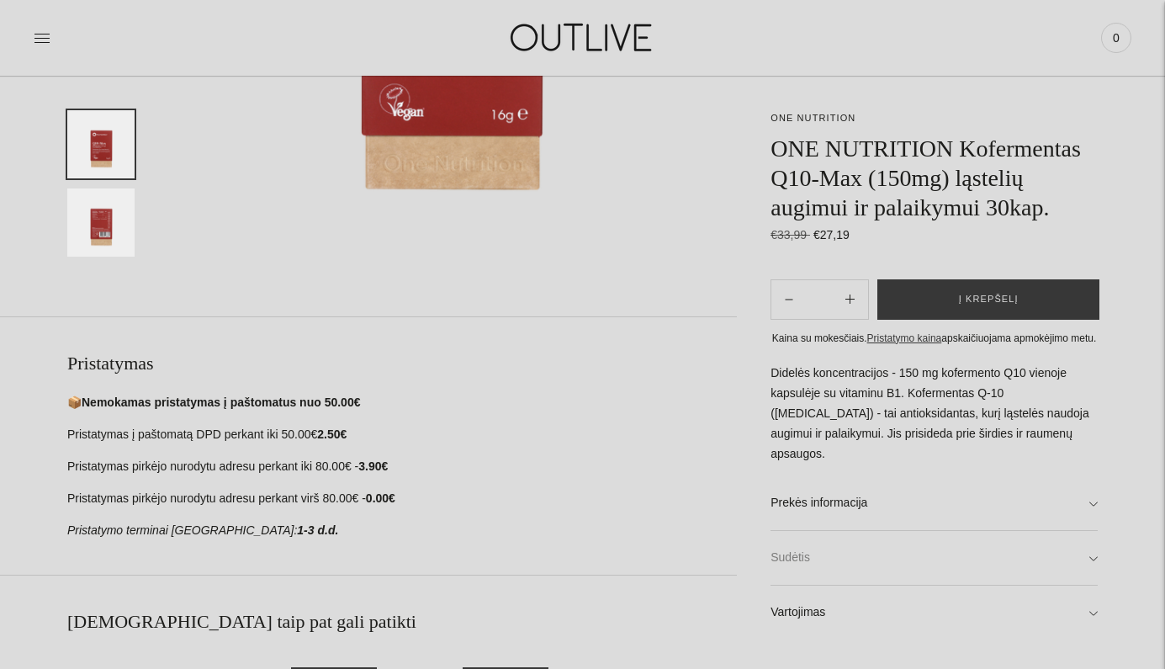
click at [998, 585] on link "Sudėtis" at bounding box center [934, 558] width 327 height 54
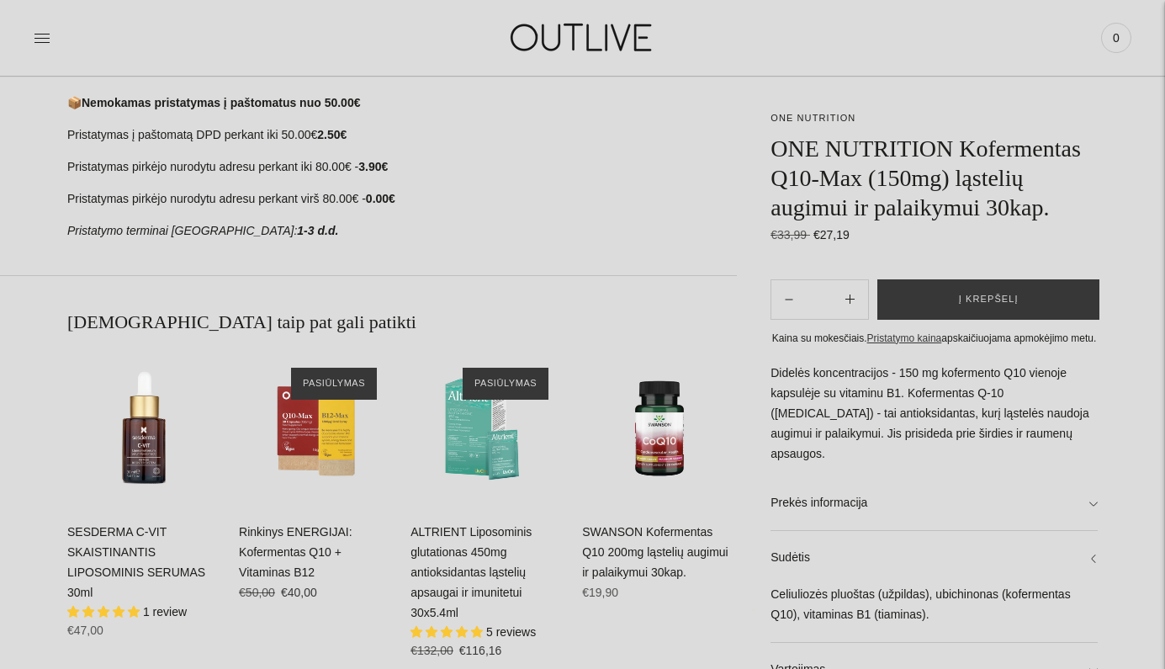
scroll to position [762, 0]
click at [659, 548] on link "SWANSON Kofermentas Q10 200mg ląstelių augimui ir palaikymui 30kap." at bounding box center [655, 552] width 146 height 54
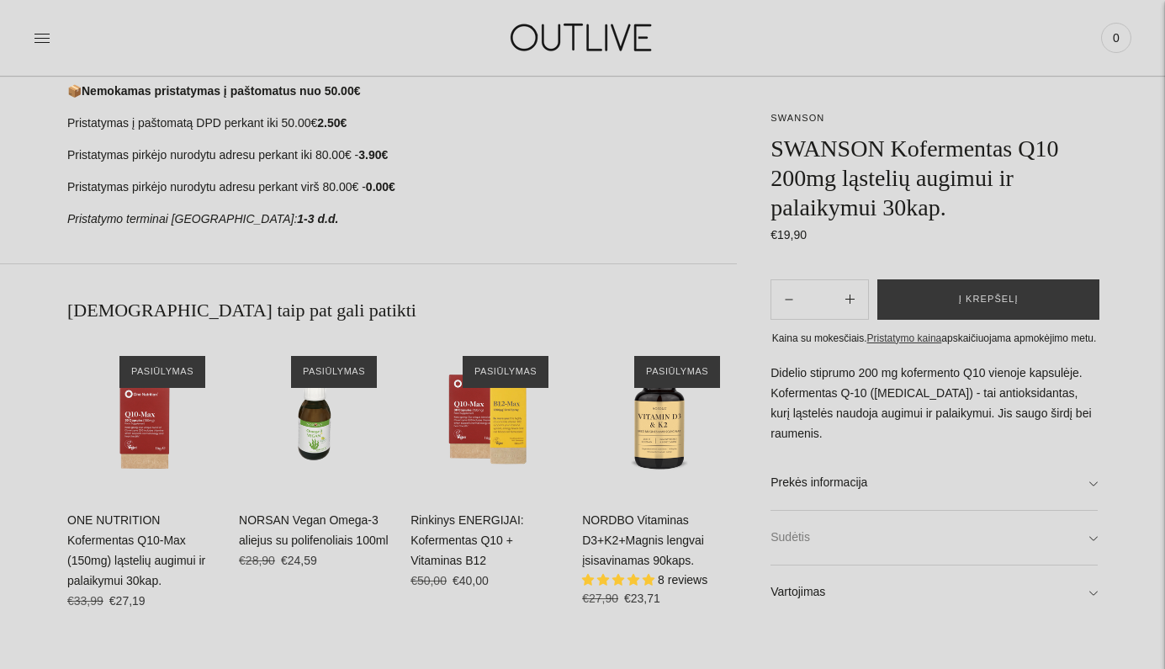
scroll to position [900, 0]
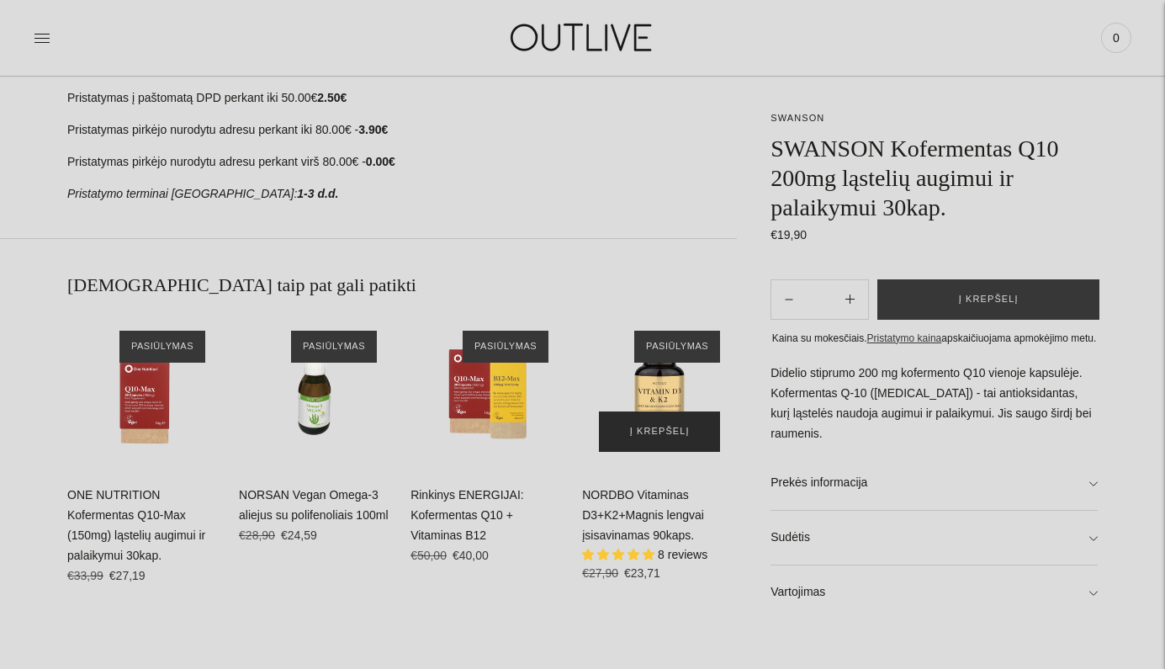
click at [670, 431] on span "Į krepšelį" at bounding box center [660, 431] width 60 height 17
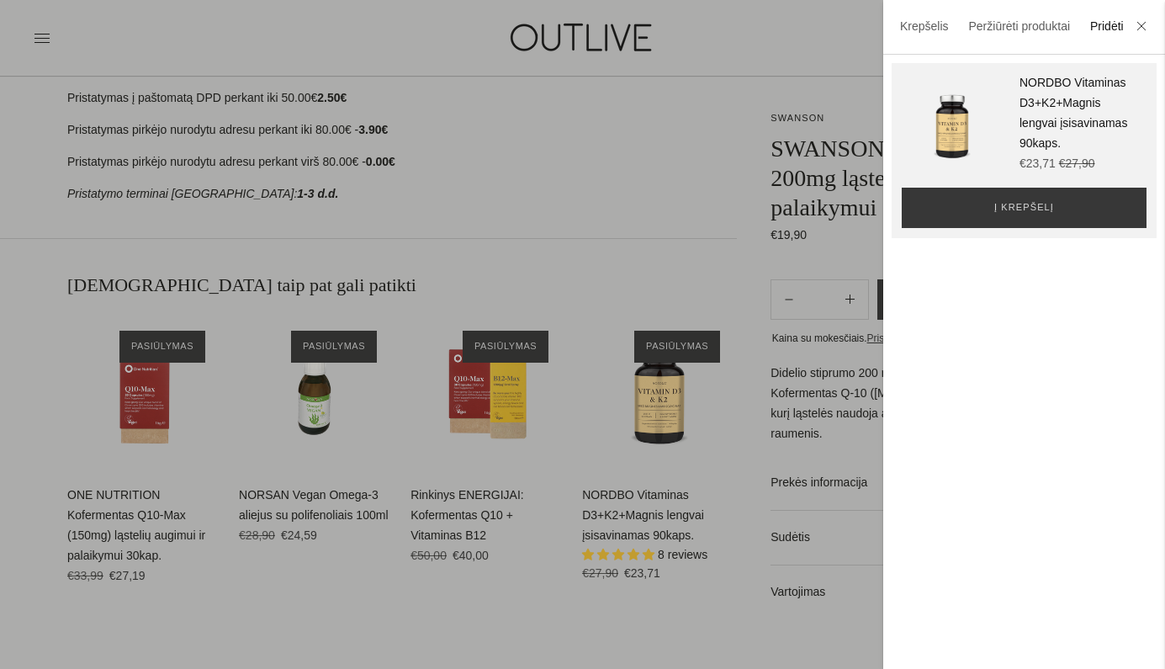
click at [648, 501] on div at bounding box center [582, 334] width 1165 height 669
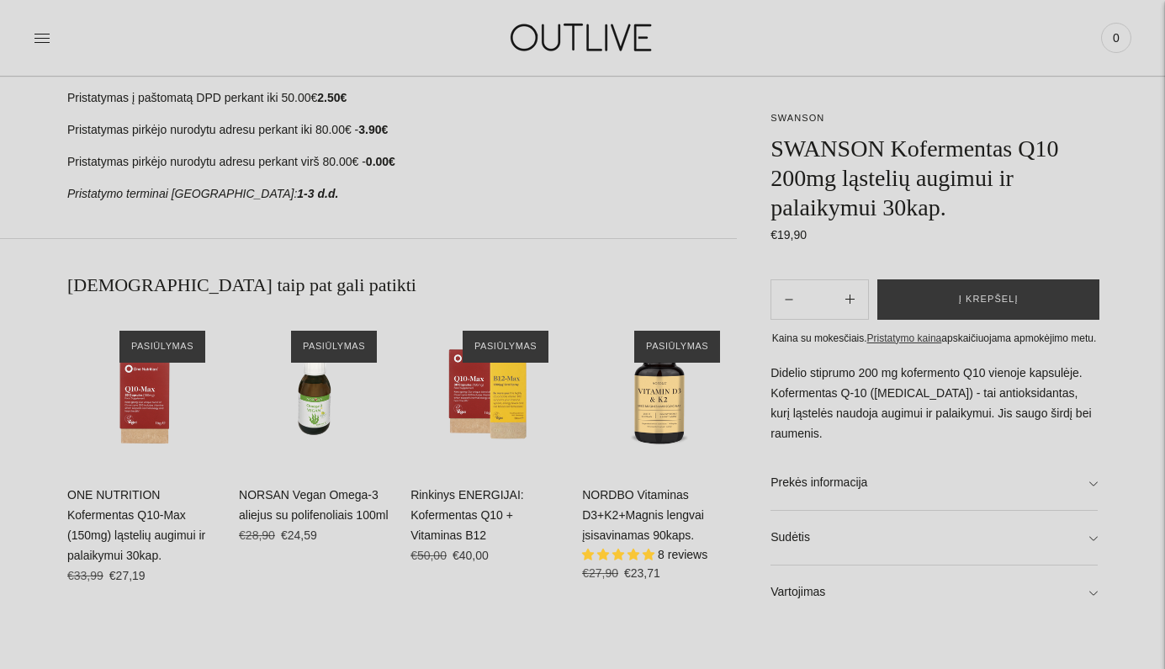
click at [617, 499] on div "NORDBO Vitaminas D3+K2+Magnis lengvai įsisavinamas 90kaps. 8 reviews Regular pr…" at bounding box center [659, 539] width 155 height 109
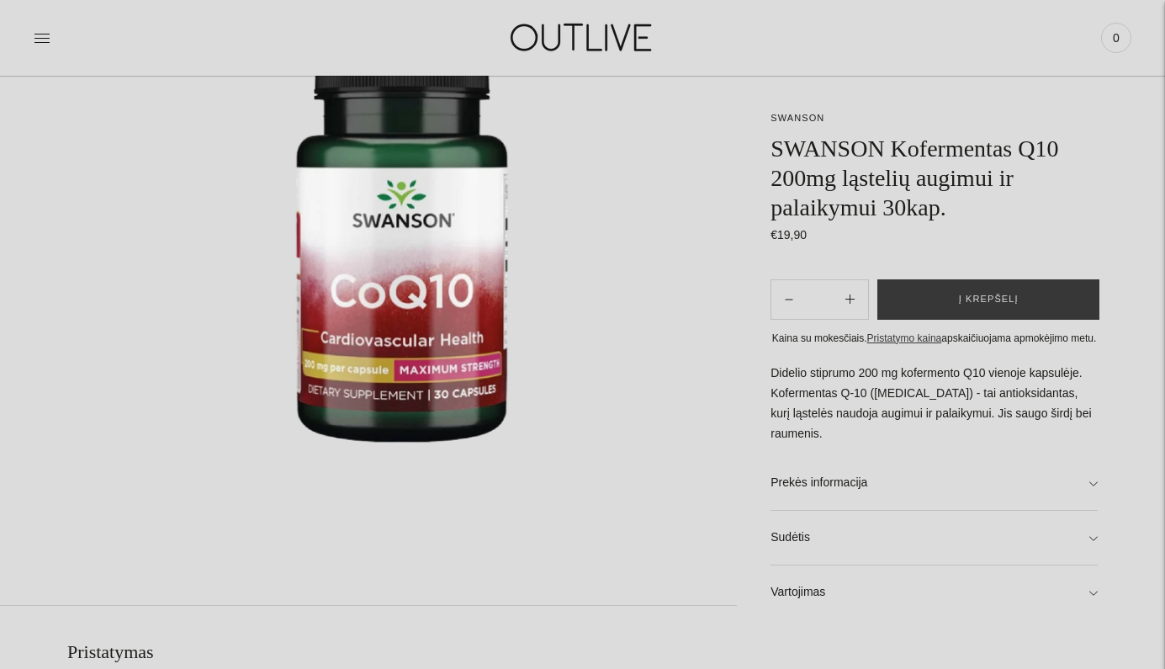
scroll to position [276, 0]
click at [956, 532] on link "Sudėtis" at bounding box center [934, 538] width 327 height 54
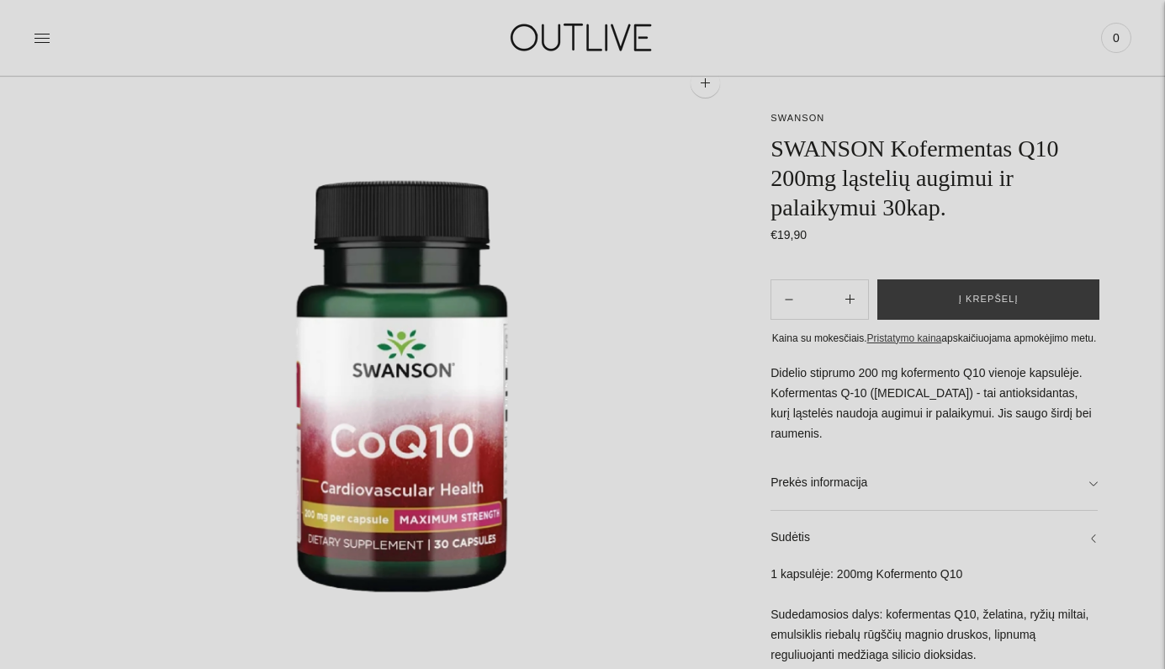
scroll to position [125, 0]
